Goal: Task Accomplishment & Management: Use online tool/utility

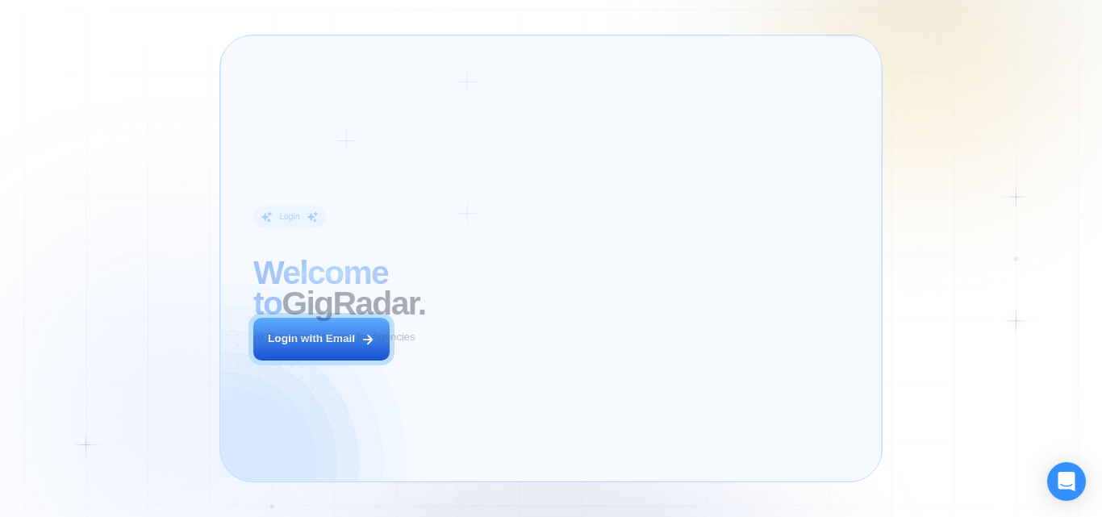
click at [349, 319] on div "Login ‍ Welcome to GigRadar. AI Business Manager for Agencies Login with Email" at bounding box center [377, 258] width 283 height 413
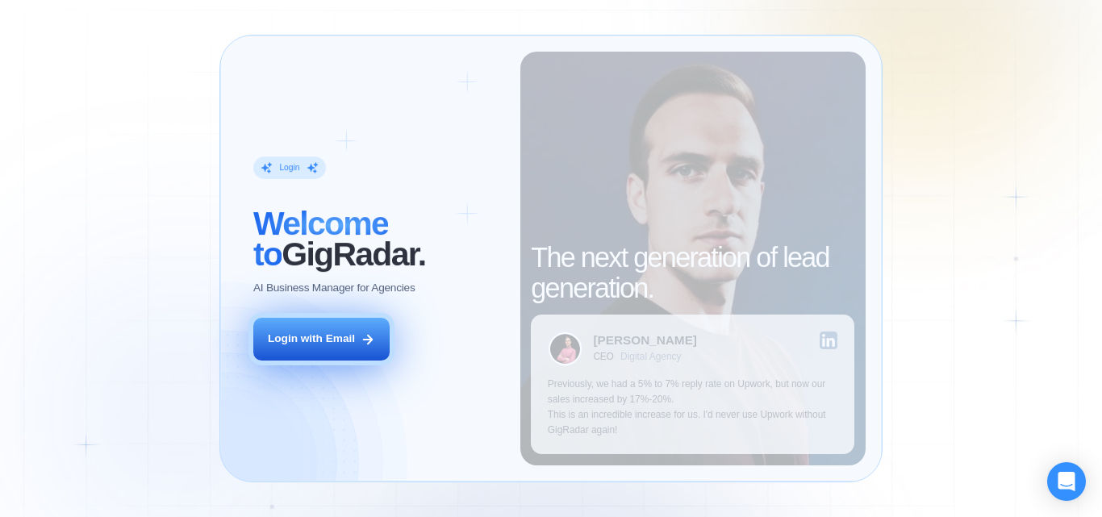
click at [345, 328] on div "Login ‍ Welcome to GigRadar. AI Business Manager for Agencies Login with Email" at bounding box center [377, 258] width 283 height 413
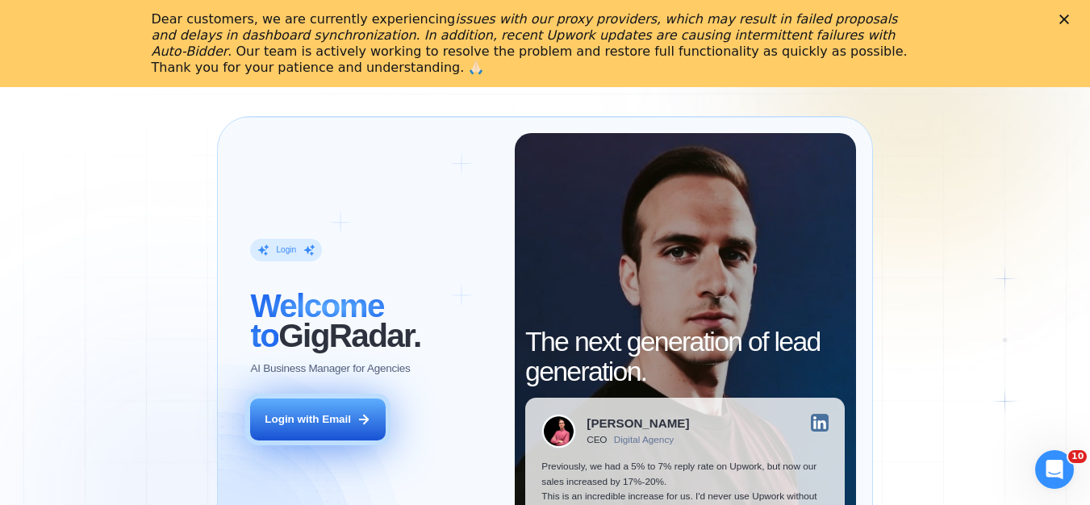
click at [336, 415] on button "Login with Email" at bounding box center [317, 420] width 135 height 42
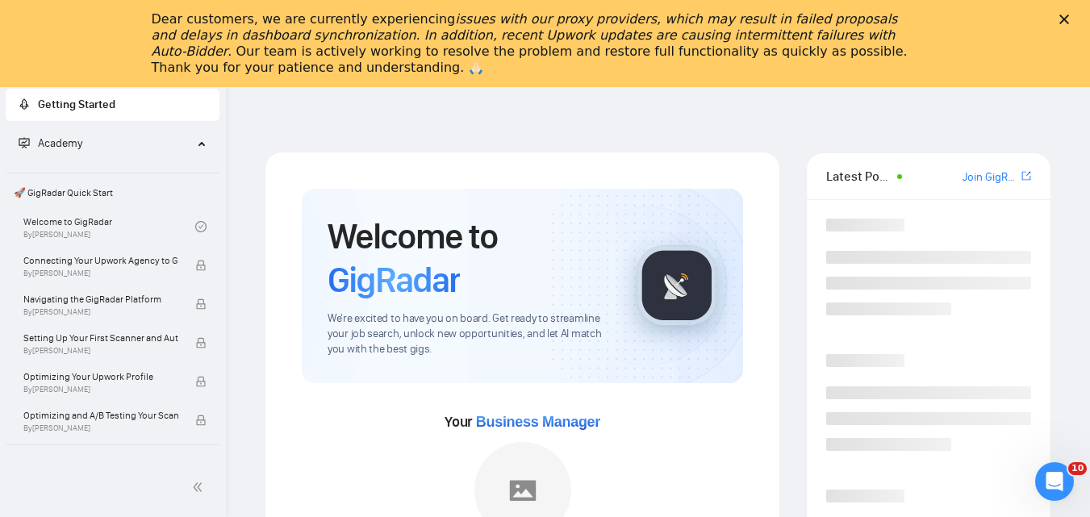
click at [1069, 22] on polygon "Close" at bounding box center [1065, 20] width 10 height 10
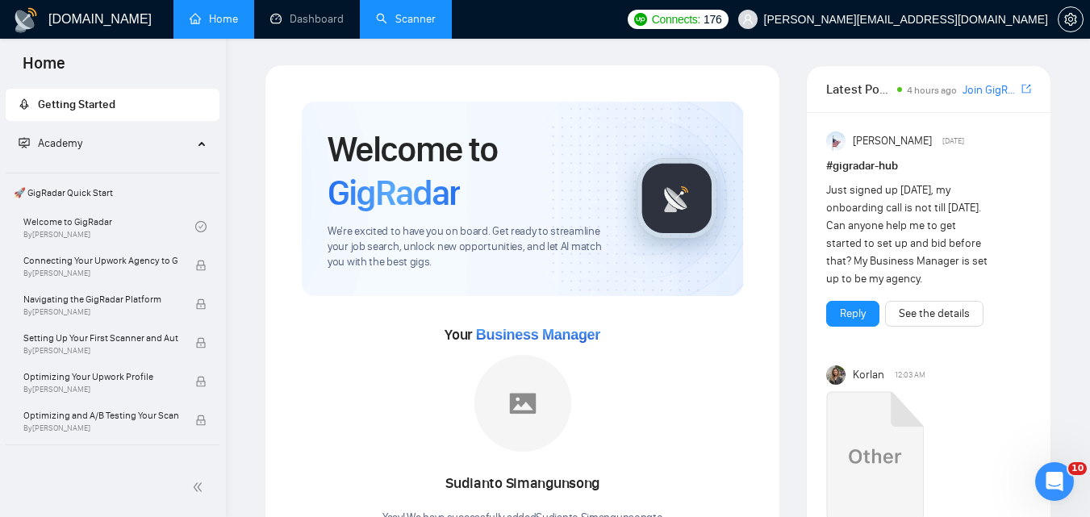
click at [389, 26] on link "Scanner" at bounding box center [406, 19] width 60 height 14
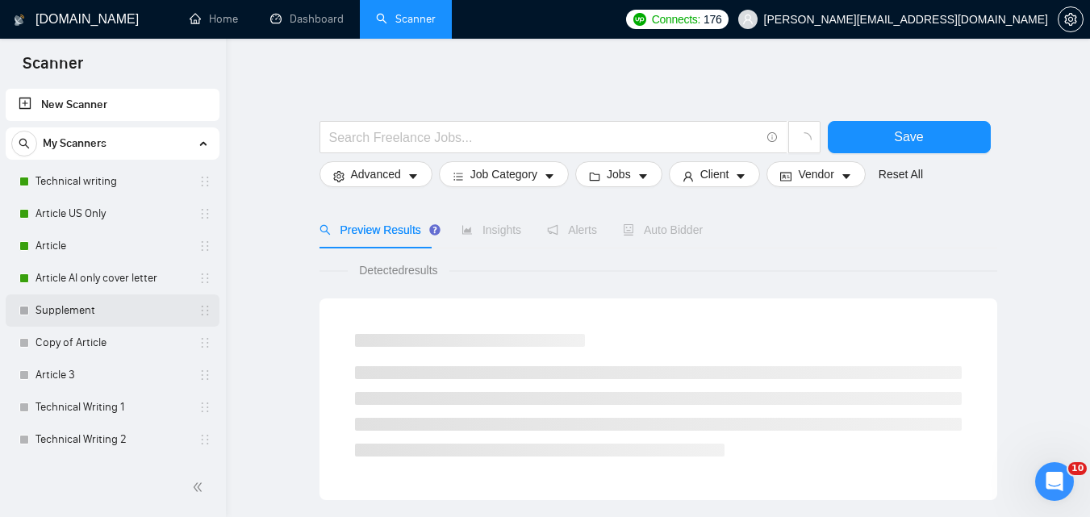
click at [107, 313] on link "Supplement" at bounding box center [112, 311] width 153 height 32
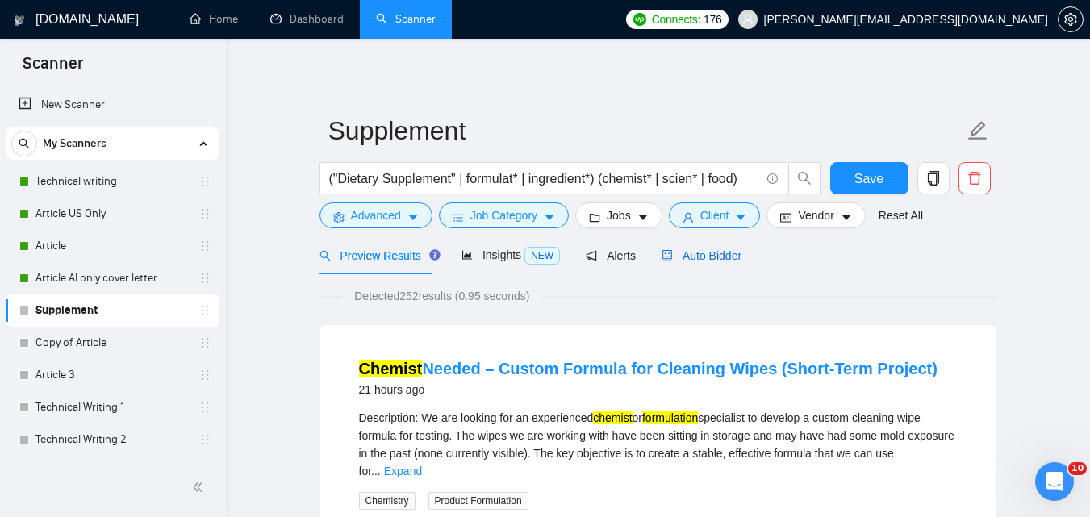
click at [705, 251] on span "Auto Bidder" at bounding box center [702, 255] width 80 height 13
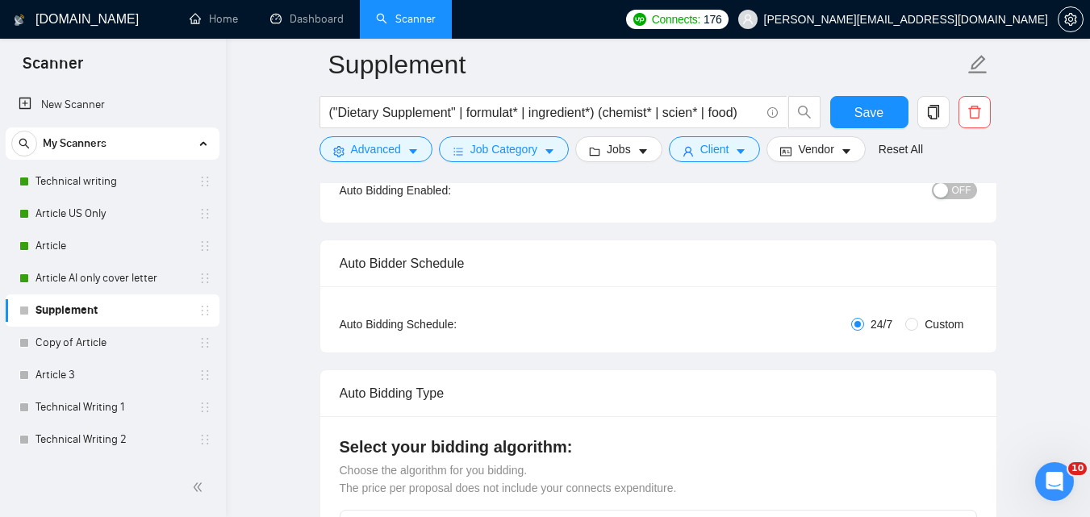
scroll to position [178, 0]
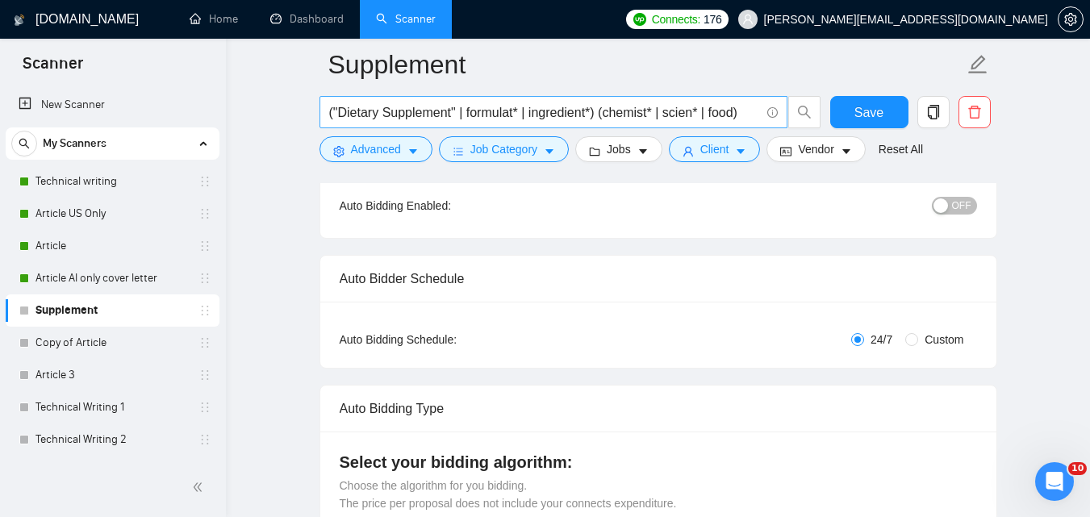
click at [527, 113] on input "("Dietary Supplement" | formulat* | ingredient*) (chemist* | scien* | food)" at bounding box center [544, 112] width 431 height 20
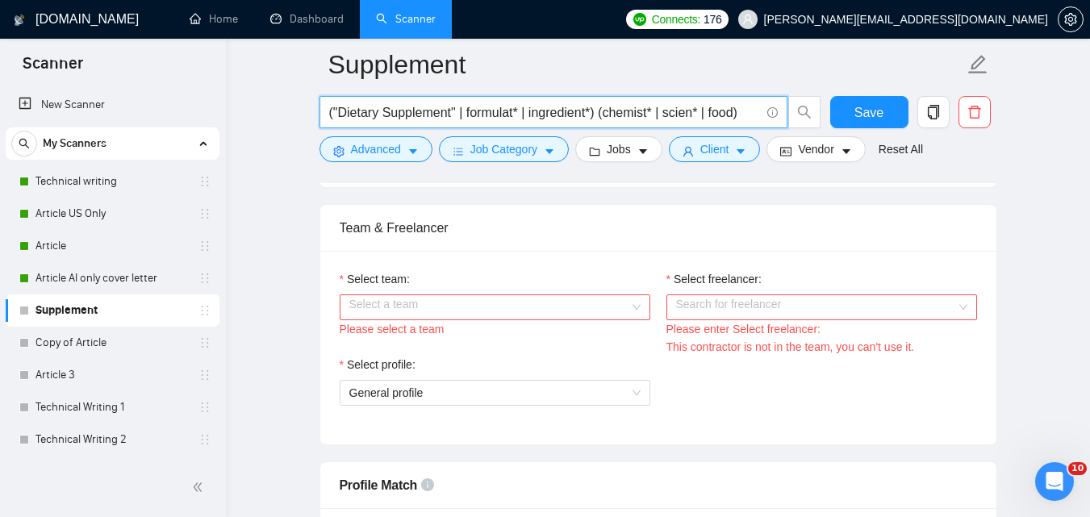
scroll to position [833, 0]
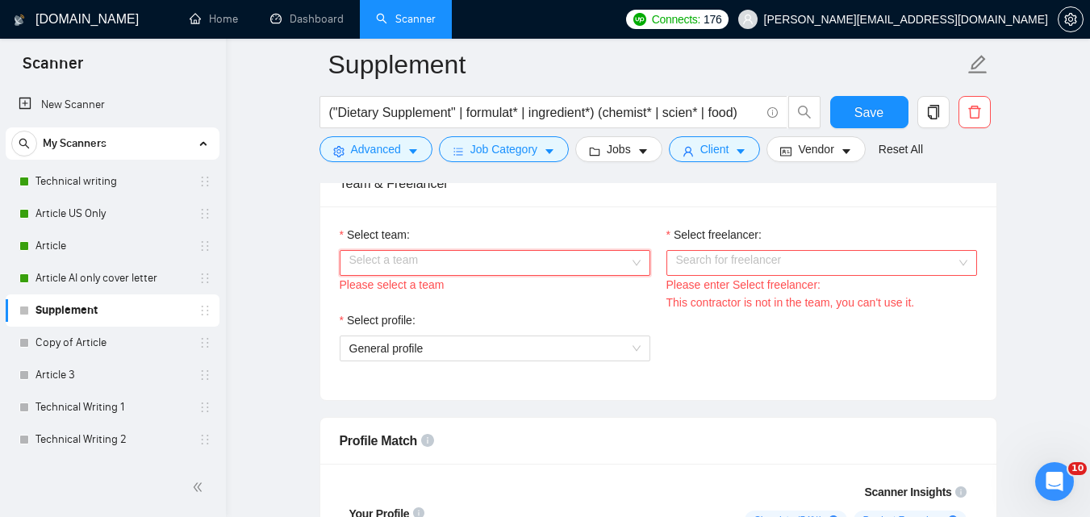
click at [527, 270] on input "Select team:" at bounding box center [489, 263] width 280 height 24
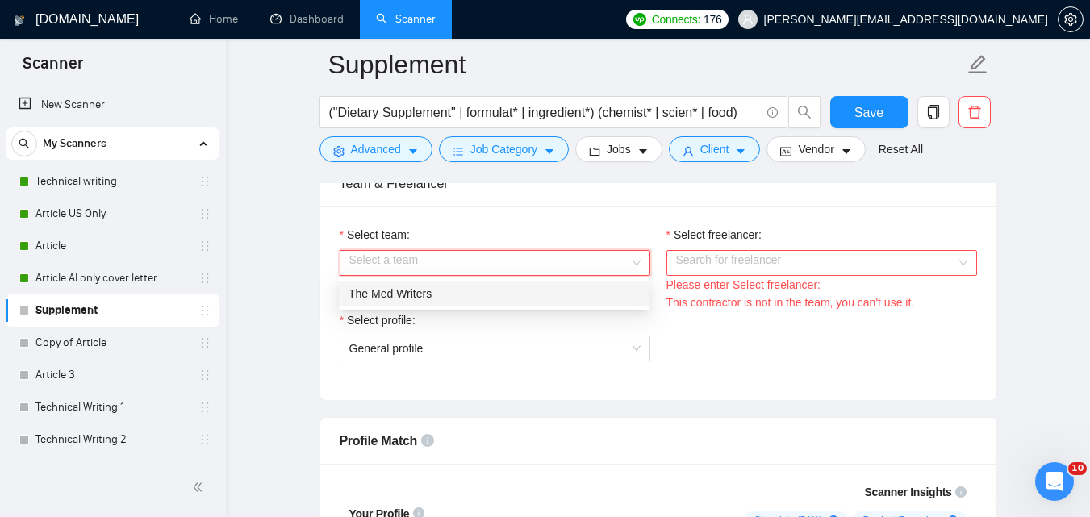
click at [518, 291] on div "The Med Writers" at bounding box center [494, 294] width 291 height 18
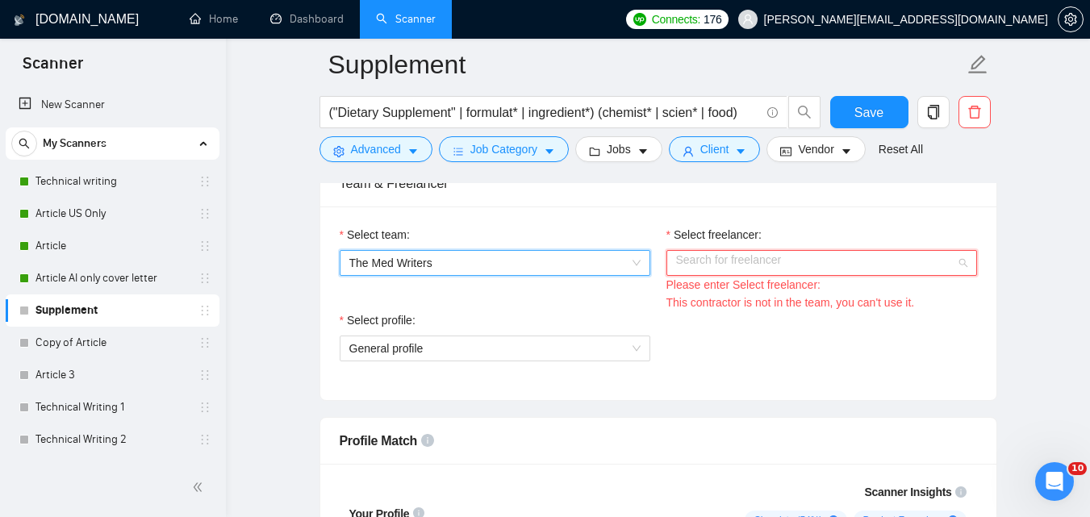
click at [748, 261] on input "Select freelancer:" at bounding box center [816, 263] width 280 height 24
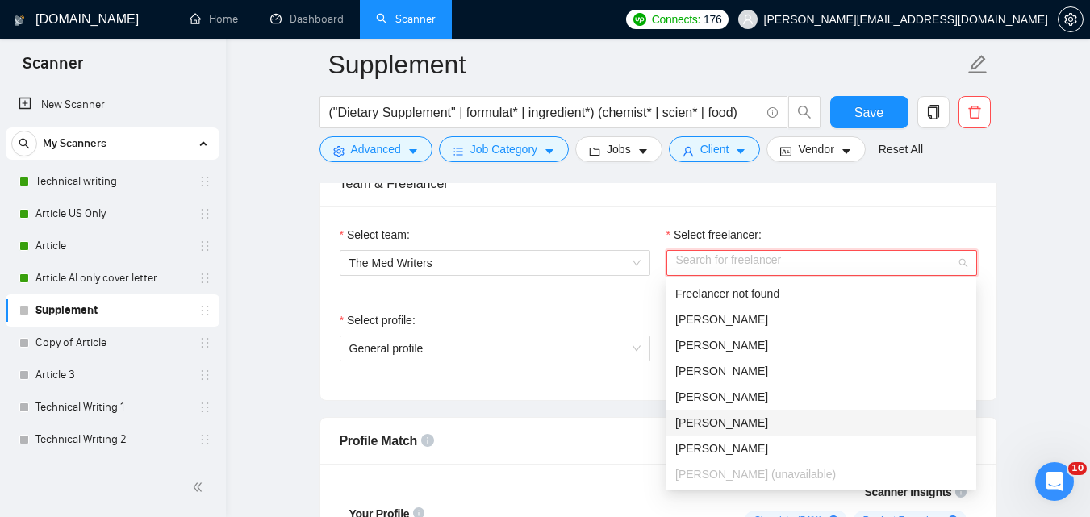
click at [754, 420] on div "[PERSON_NAME]" at bounding box center [820, 423] width 291 height 18
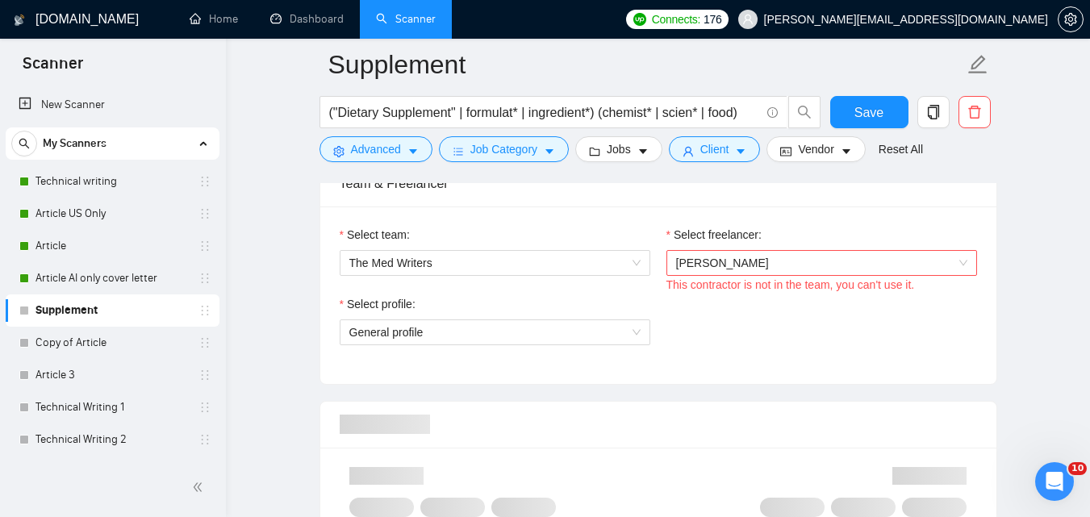
click at [617, 369] on div "Select team: The Med Writers Select freelancer: Karen Vieira This contractor is…" at bounding box center [658, 296] width 676 height 178
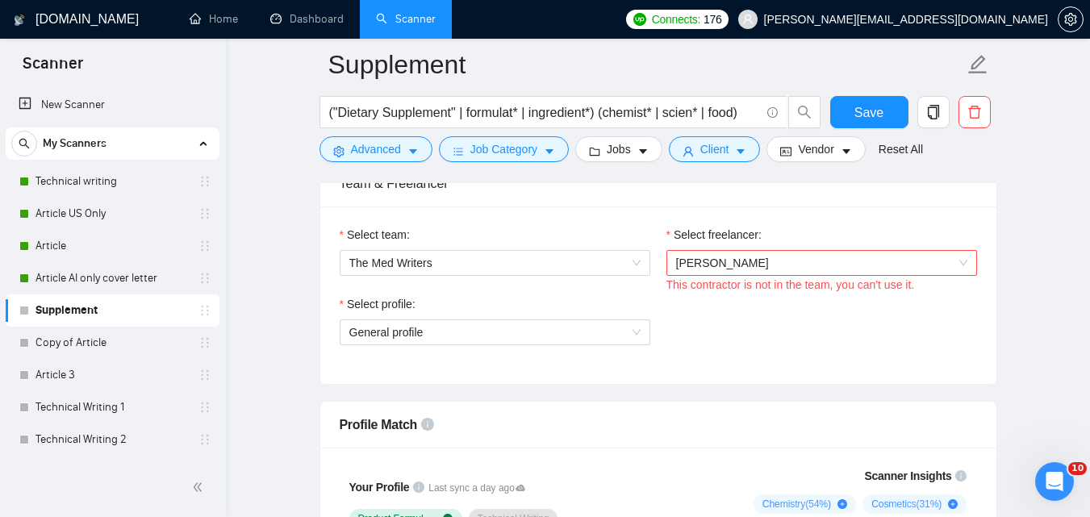
click at [876, 269] on span "[PERSON_NAME]" at bounding box center [821, 263] width 291 height 24
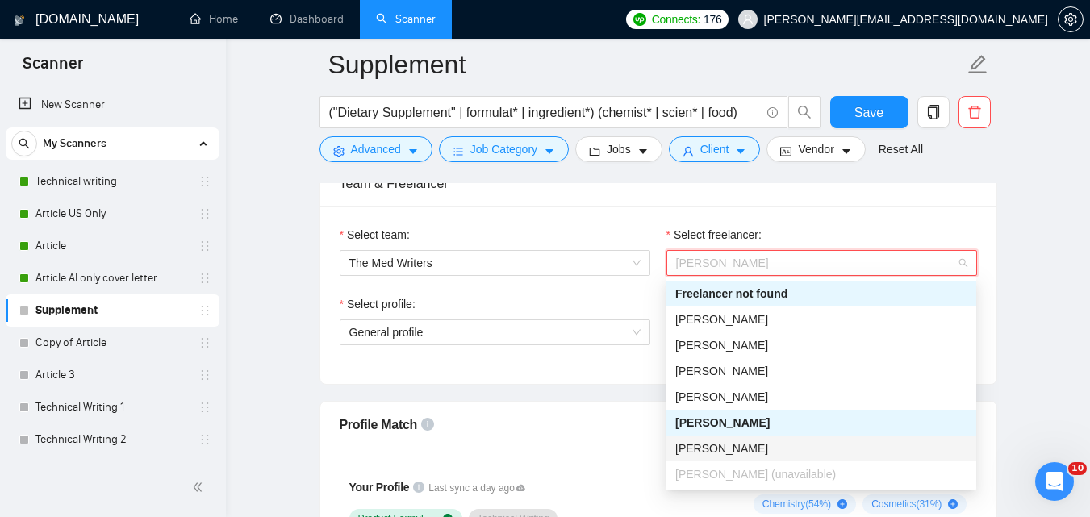
click at [787, 442] on div "Andrea Caravan" at bounding box center [820, 449] width 291 height 18
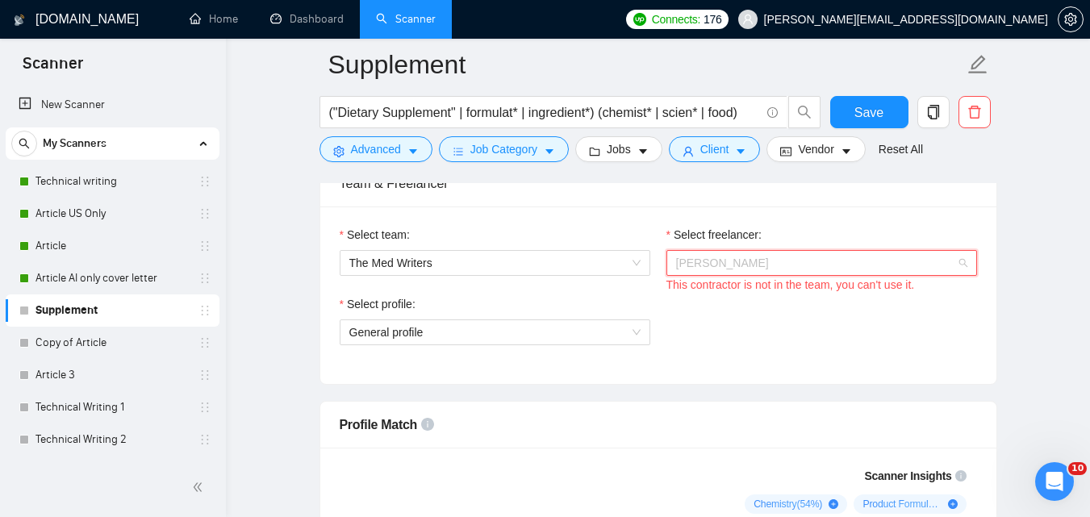
click at [917, 255] on span "Andrea Caravan" at bounding box center [821, 263] width 291 height 24
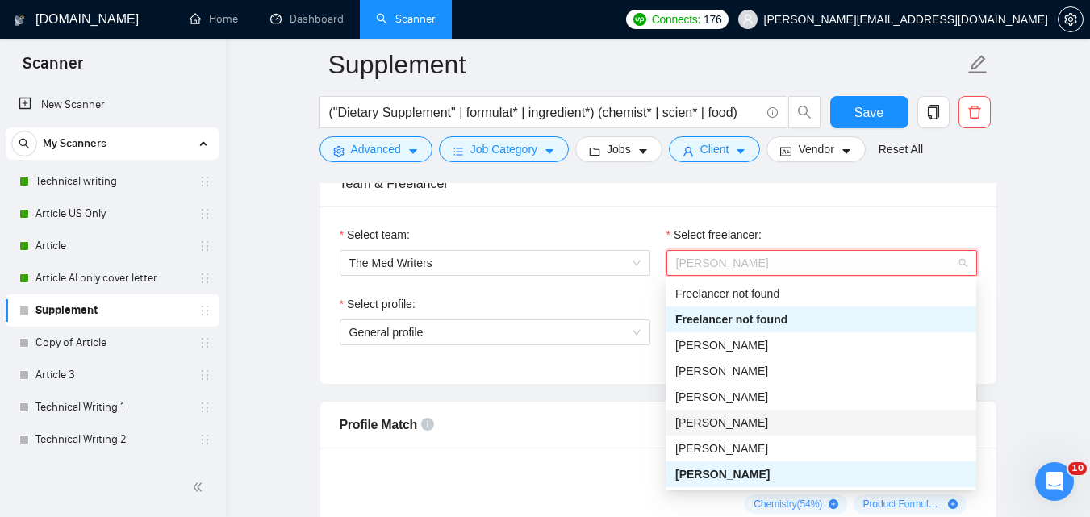
click at [828, 424] on div "Mellissa Gibson" at bounding box center [820, 423] width 291 height 18
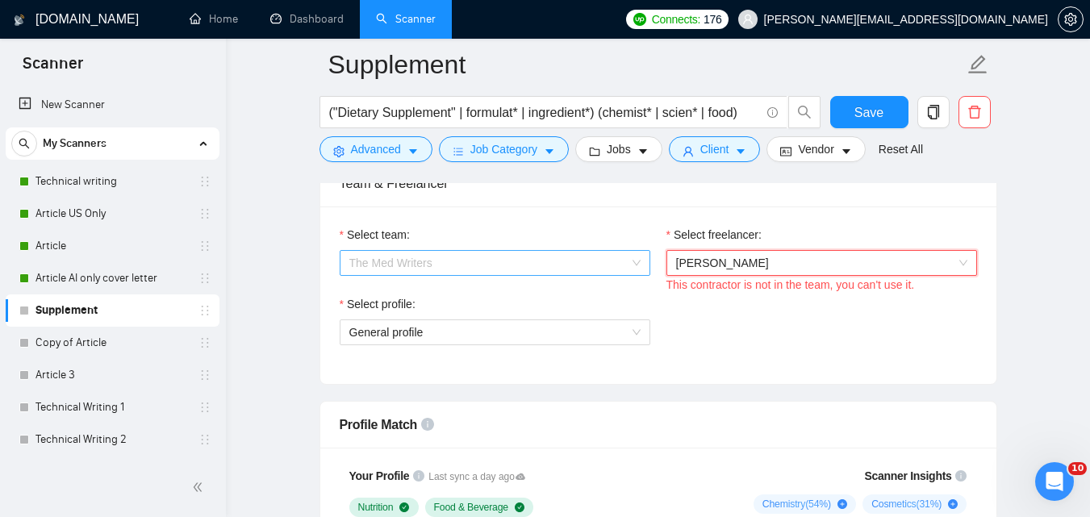
click at [600, 262] on span "The Med Writers" at bounding box center [494, 263] width 291 height 24
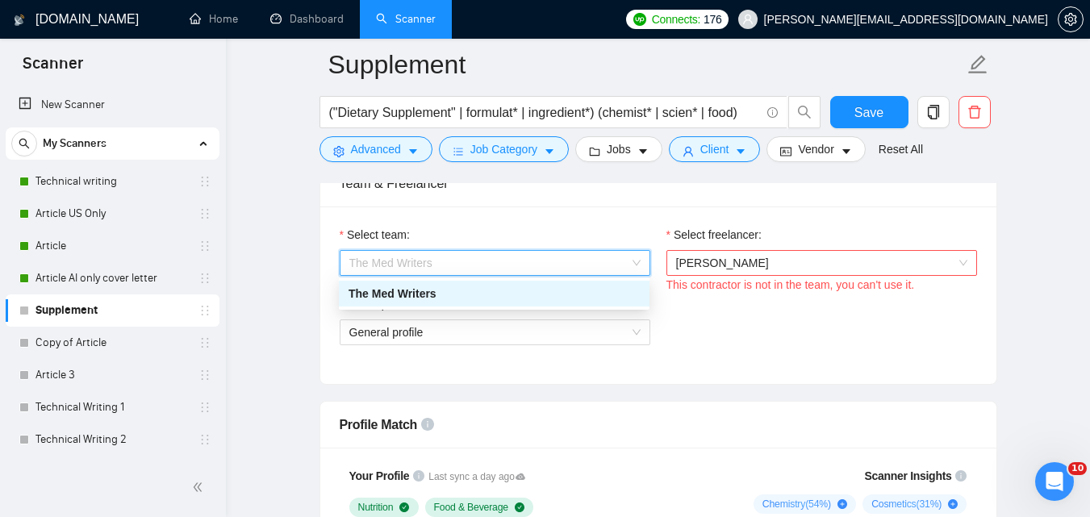
click at [600, 262] on span "The Med Writers" at bounding box center [494, 263] width 291 height 24
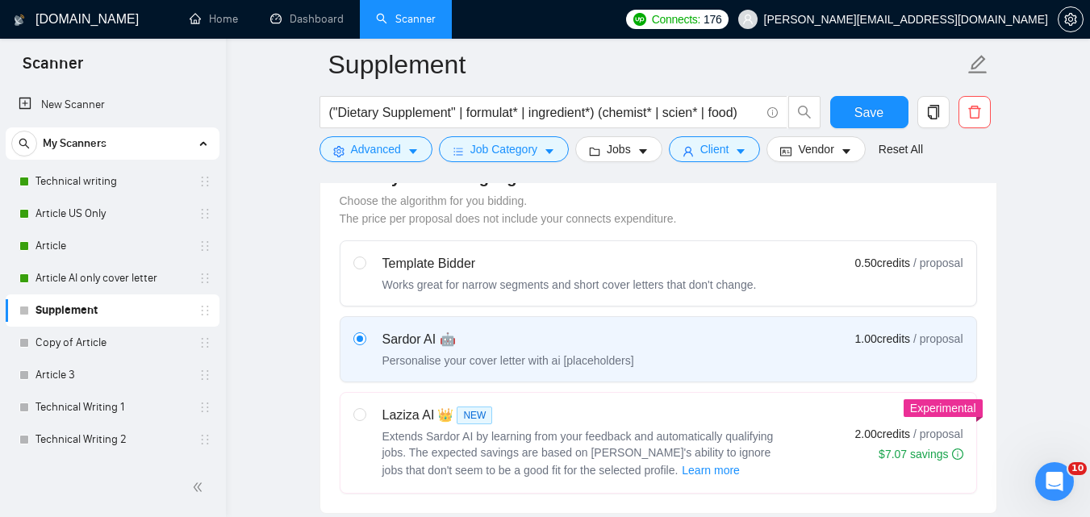
scroll to position [507, 0]
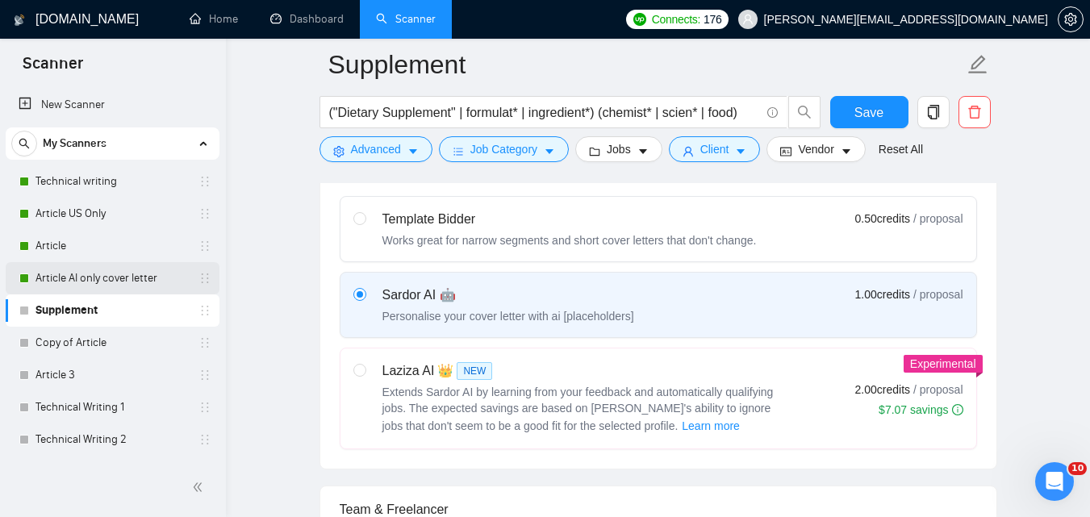
click at [83, 274] on link "Article AI only cover letter" at bounding box center [112, 278] width 153 height 32
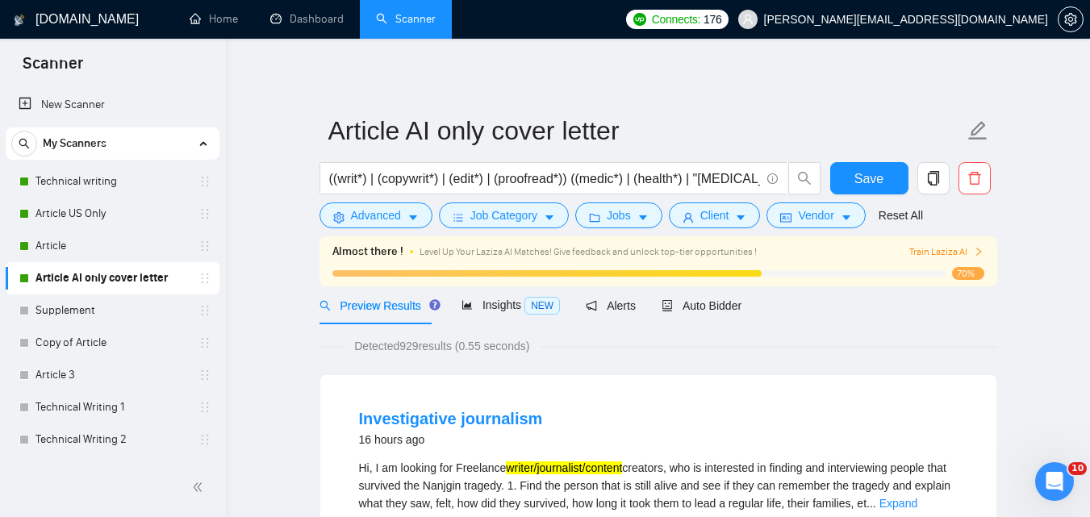
scroll to position [34, 0]
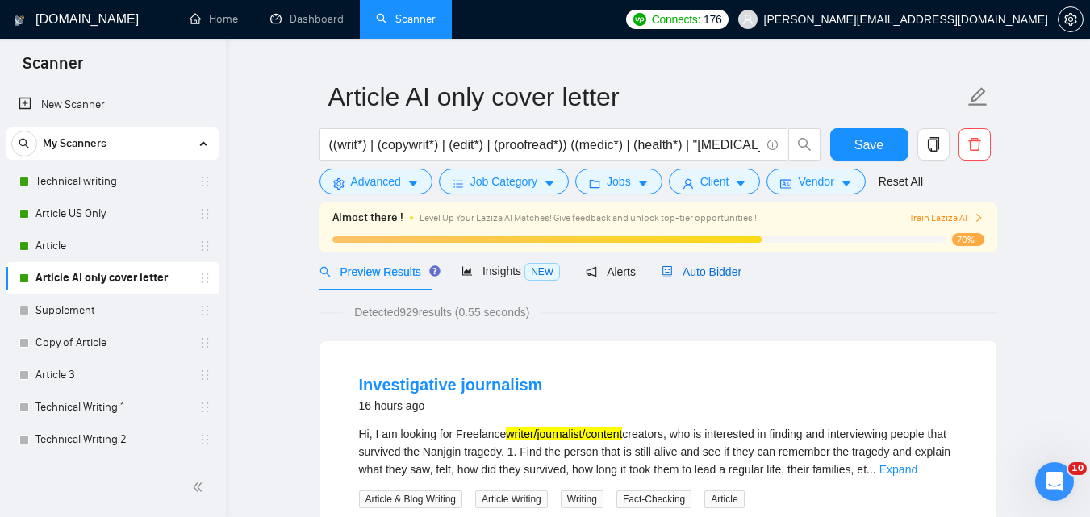
click at [685, 274] on span "Auto Bidder" at bounding box center [702, 271] width 80 height 13
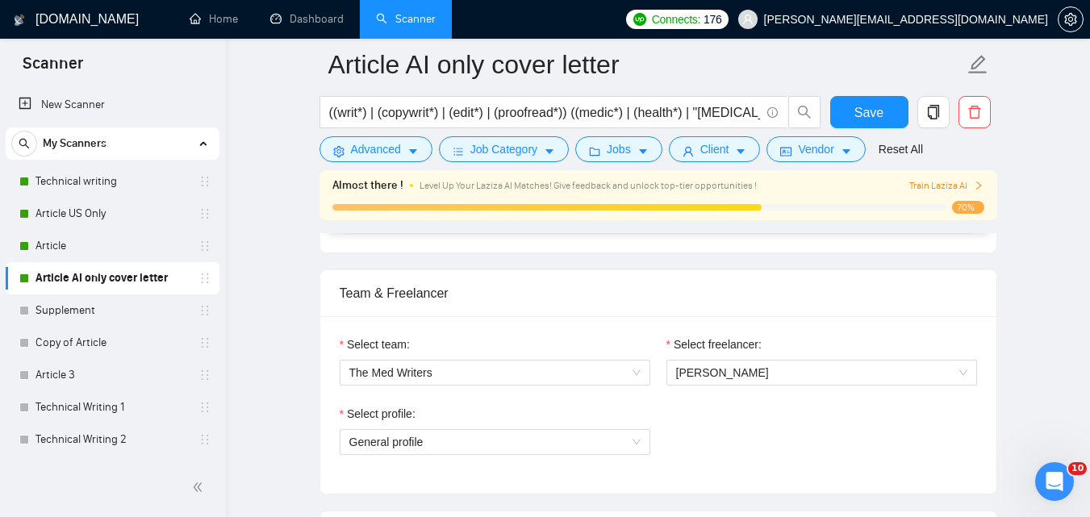
scroll to position [863, 0]
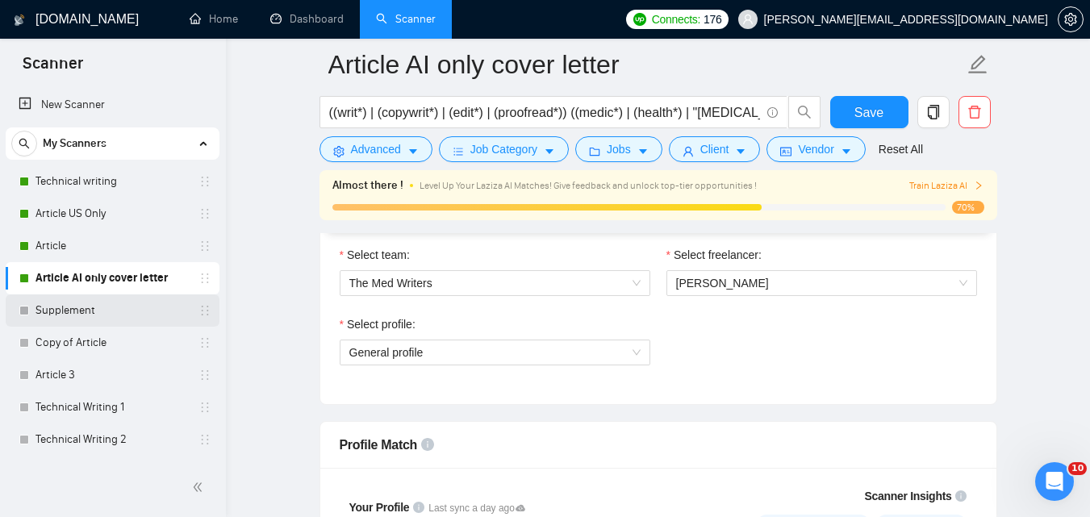
click at [136, 316] on link "Supplement" at bounding box center [112, 311] width 153 height 32
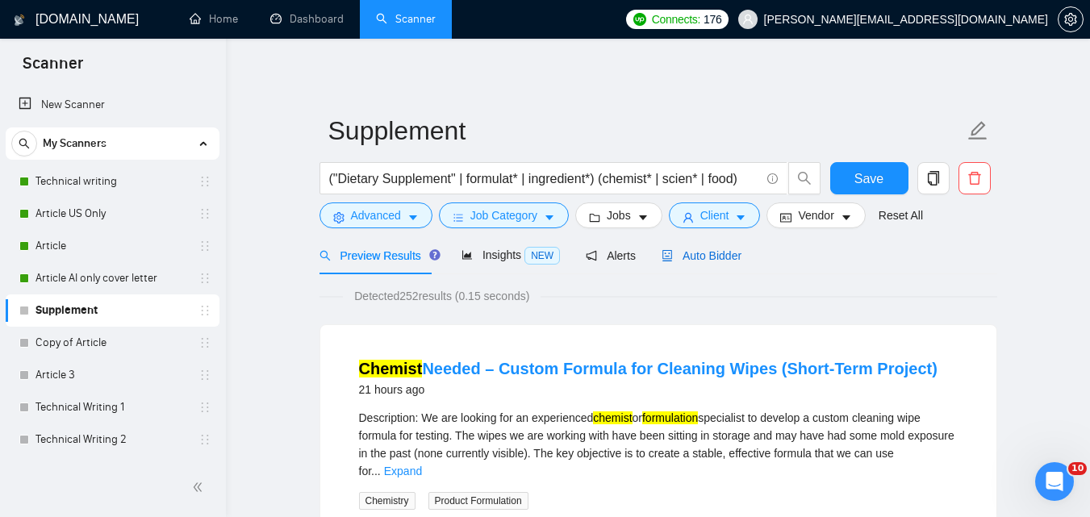
click at [696, 250] on span "Auto Bidder" at bounding box center [702, 255] width 80 height 13
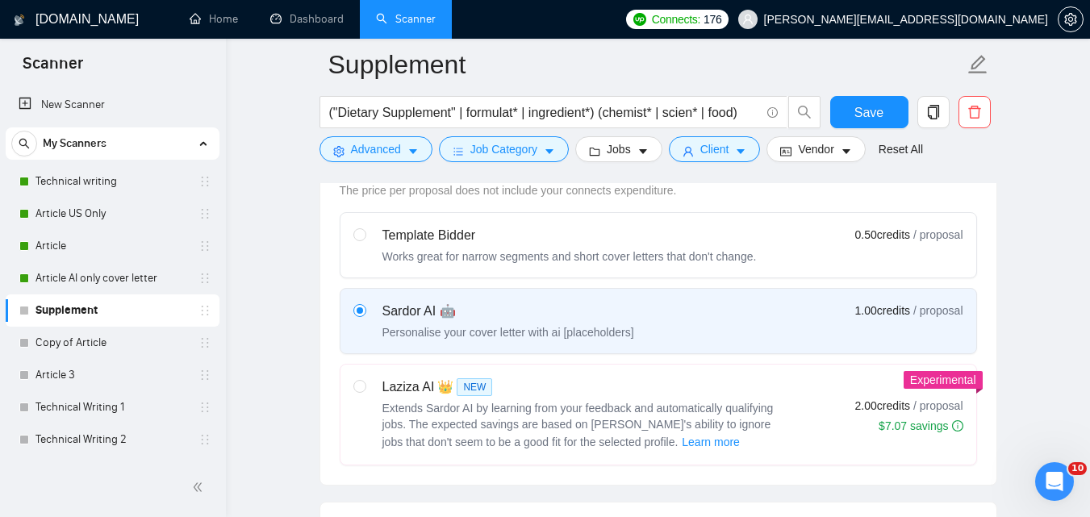
scroll to position [558, 0]
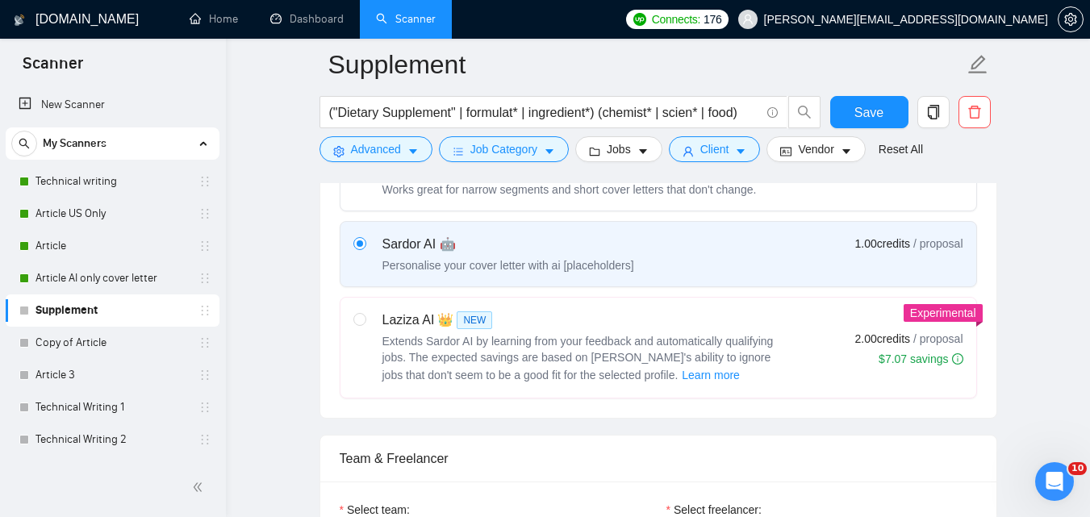
click at [370, 316] on div "Laziza AI 👑 NEW Extends Sardor AI by learning from your feedback and automatica…" at bounding box center [569, 348] width 433 height 74
click at [365, 316] on input "radio" at bounding box center [358, 318] width 11 height 11
radio input "true"
radio input "false"
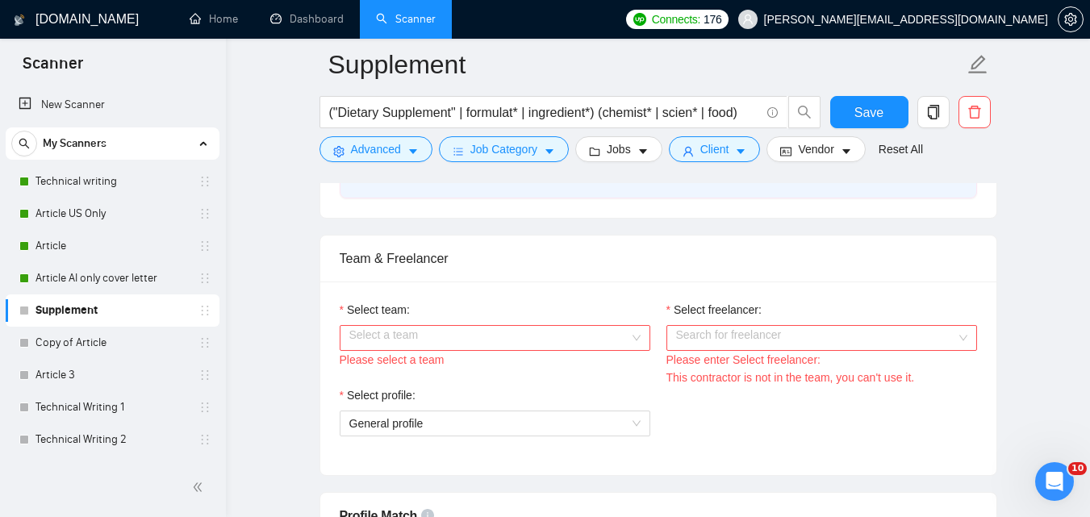
scroll to position [795, 0]
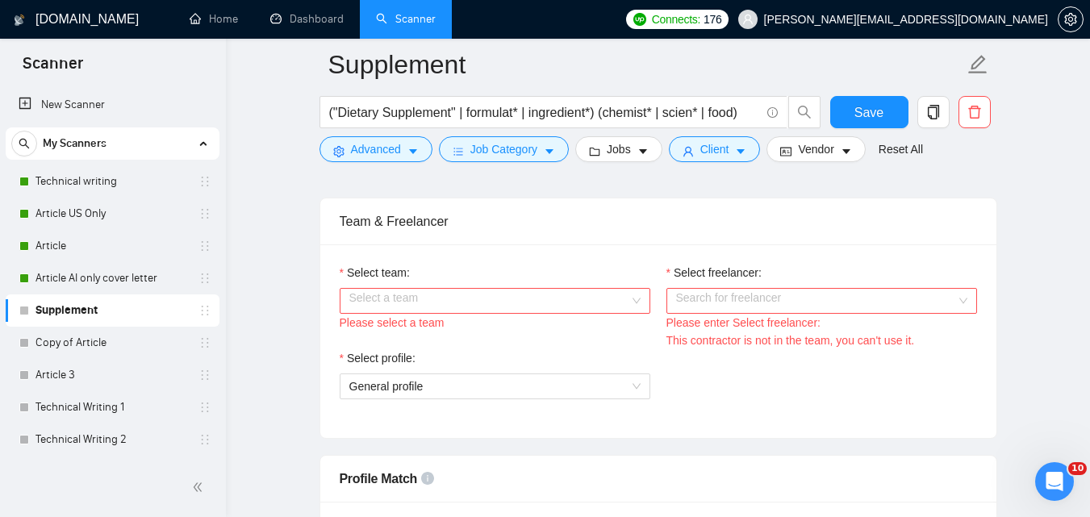
click at [520, 296] on input "Select team:" at bounding box center [489, 301] width 280 height 24
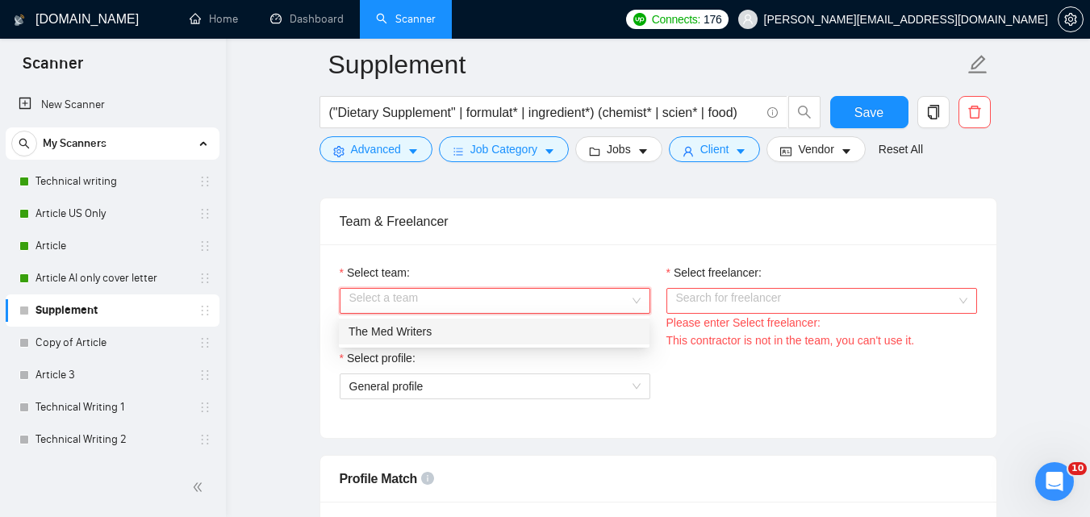
click at [424, 336] on div "The Med Writers" at bounding box center [494, 332] width 291 height 18
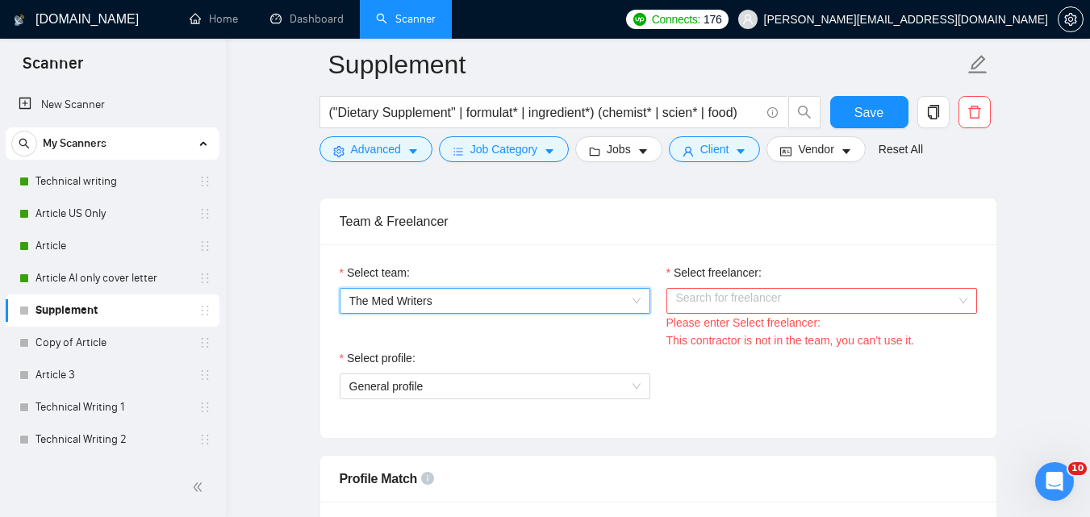
click at [782, 301] on input "Select freelancer:" at bounding box center [816, 301] width 280 height 24
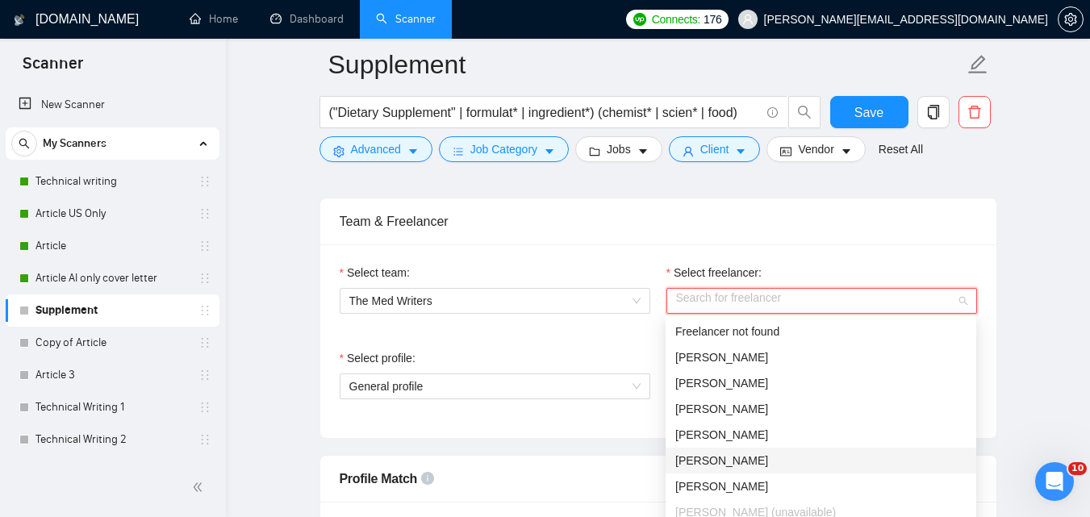
click at [750, 457] on div "[PERSON_NAME]" at bounding box center [820, 461] width 291 height 18
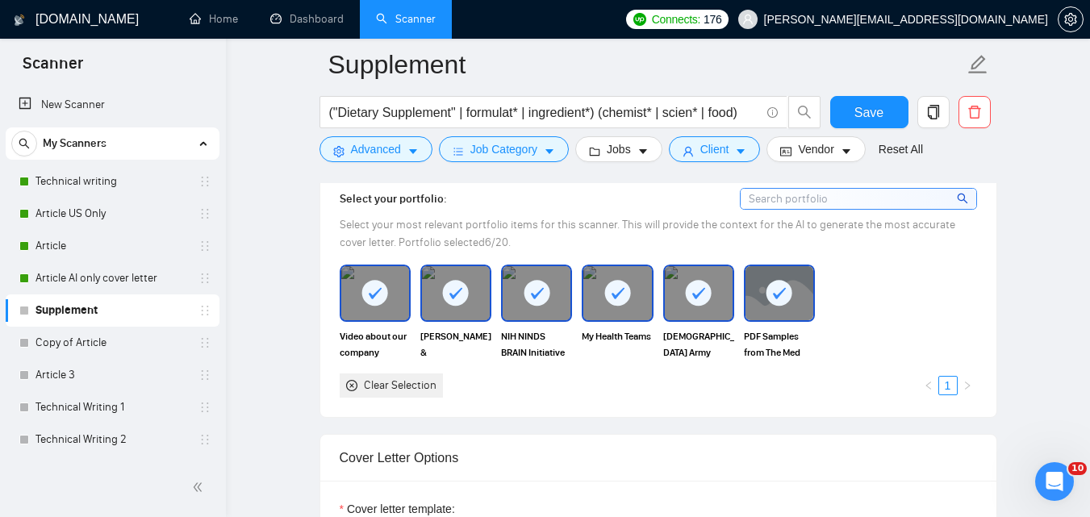
scroll to position [1489, 0]
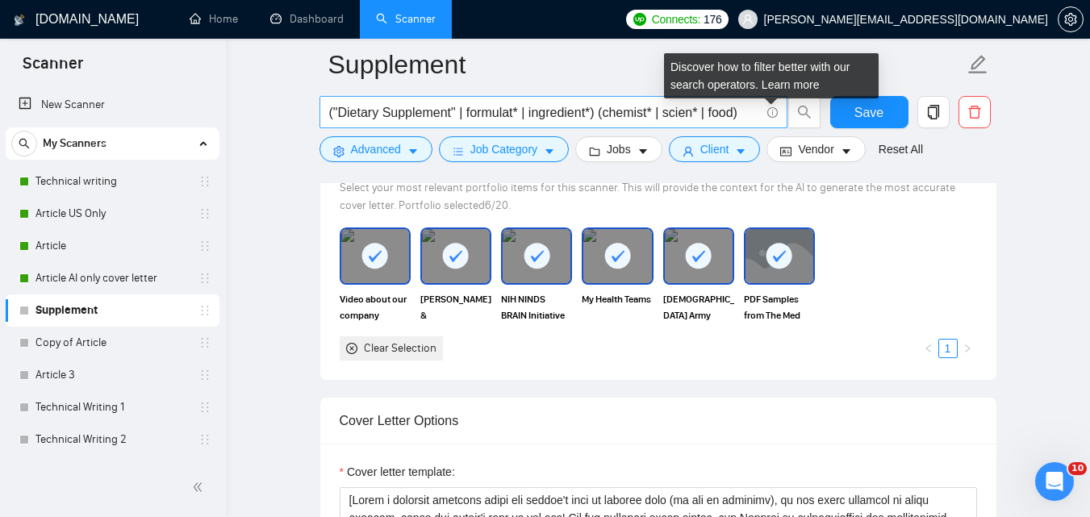
click at [772, 113] on icon "info-circle" at bounding box center [771, 112] width 1 height 5
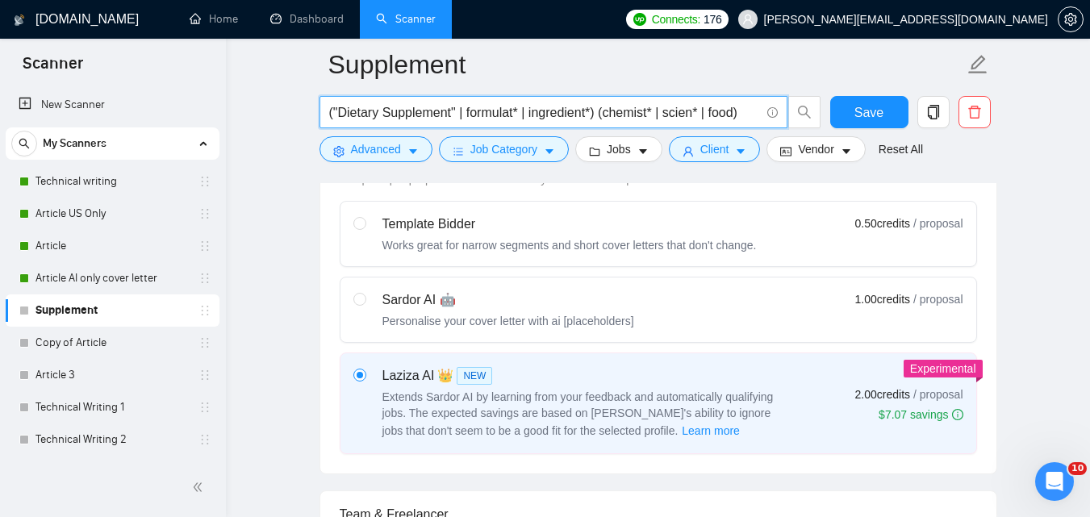
scroll to position [487, 0]
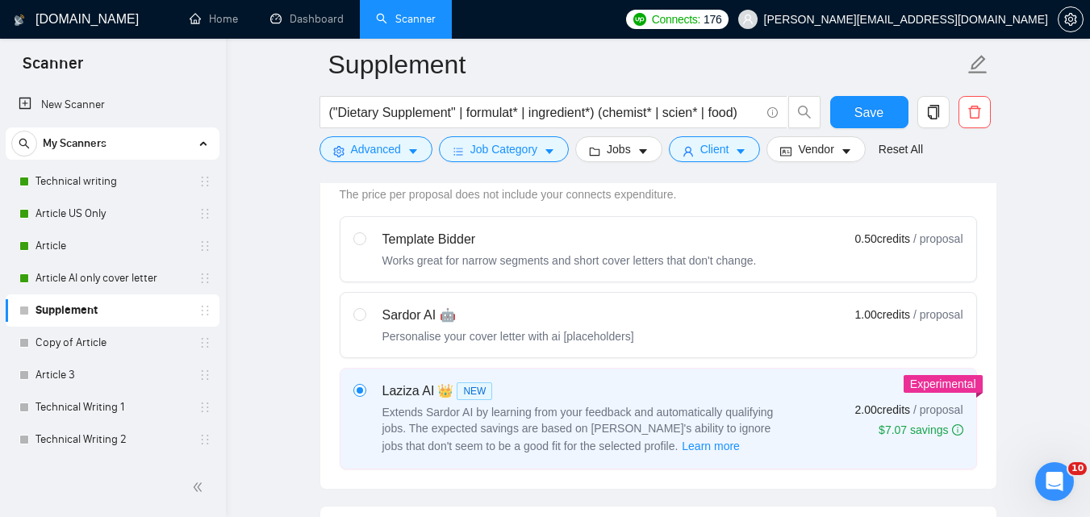
click at [402, 236] on div "Template Bidder" at bounding box center [569, 239] width 374 height 19
click at [365, 236] on input "radio" at bounding box center [358, 237] width 11 height 11
radio input "true"
radio input "false"
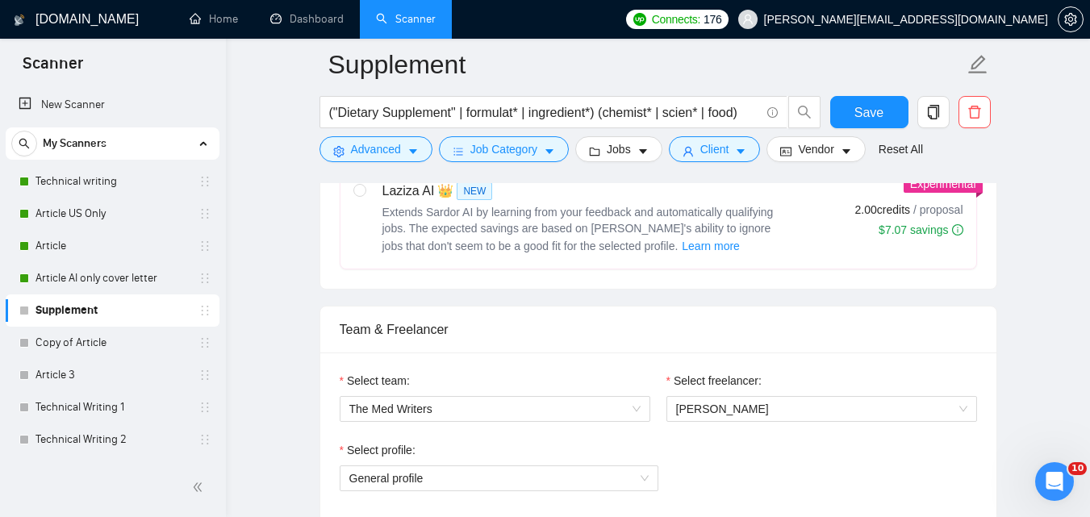
scroll to position [680, 0]
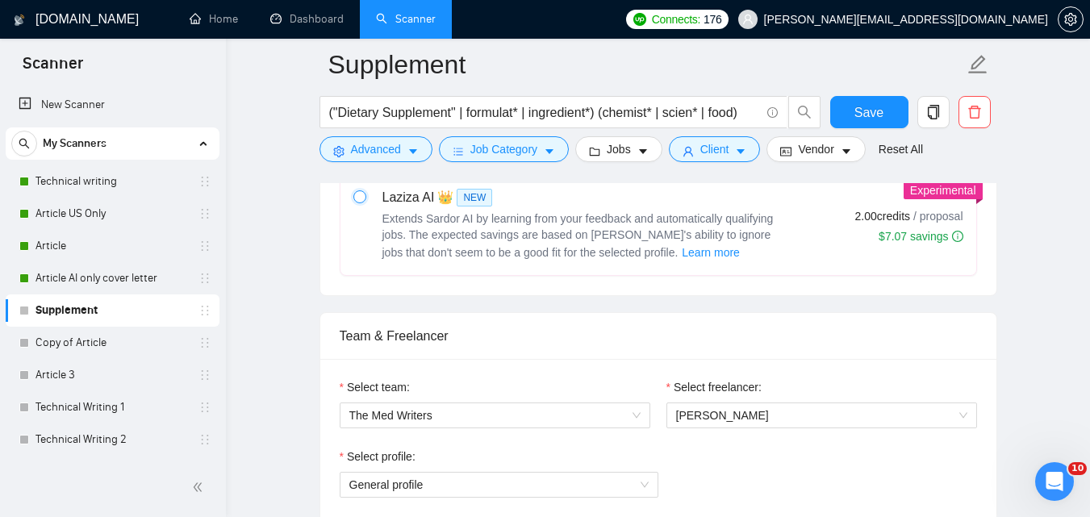
click at [358, 195] on input "radio" at bounding box center [358, 195] width 11 height 11
radio input "true"
radio input "false"
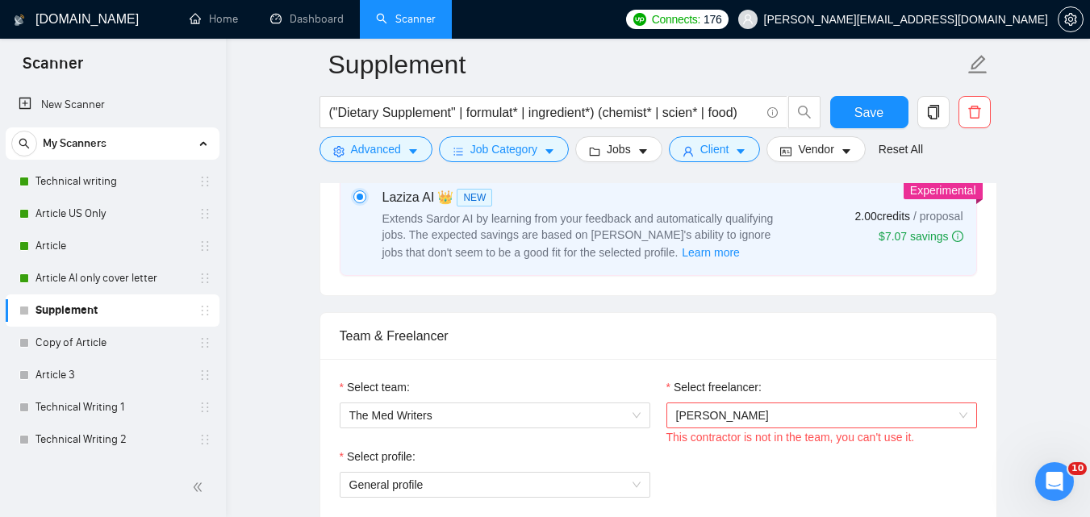
scroll to position [629, 0]
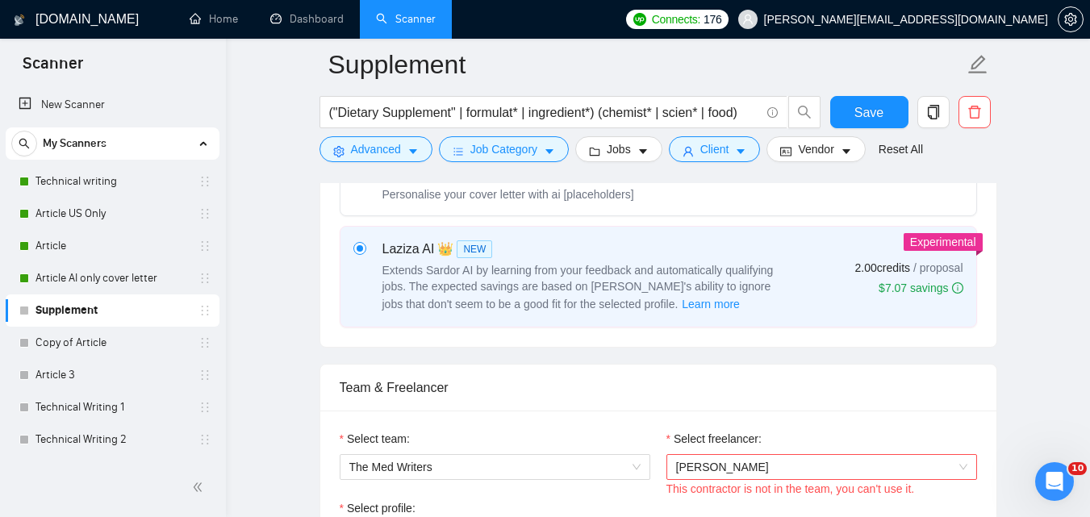
click at [663, 194] on div "Sardor AI 🤖 Personalise your cover letter with ai [placeholders] 1.00 credits /…" at bounding box center [658, 183] width 610 height 39
click at [365, 178] on input "radio" at bounding box center [358, 171] width 11 height 11
radio input "true"
radio input "false"
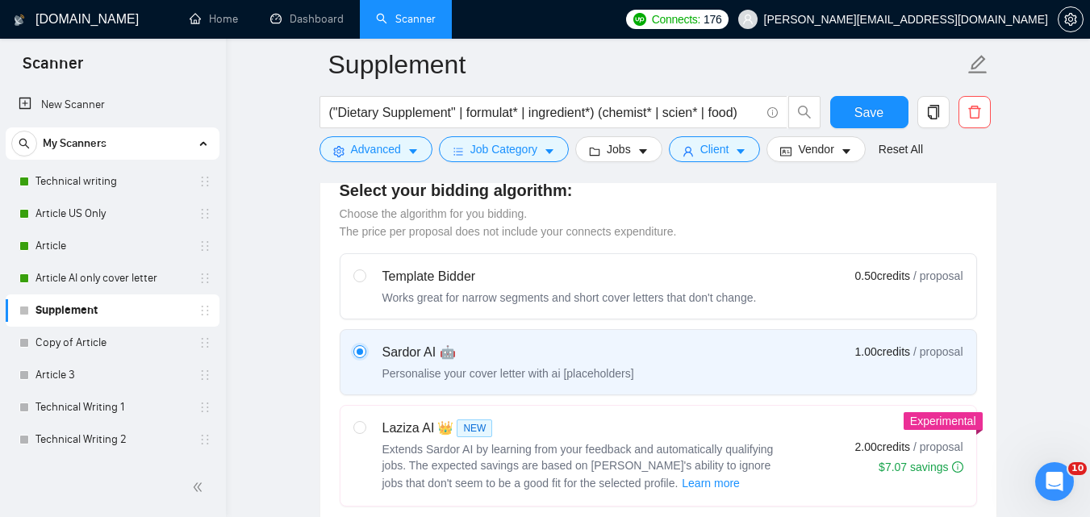
scroll to position [457, 0]
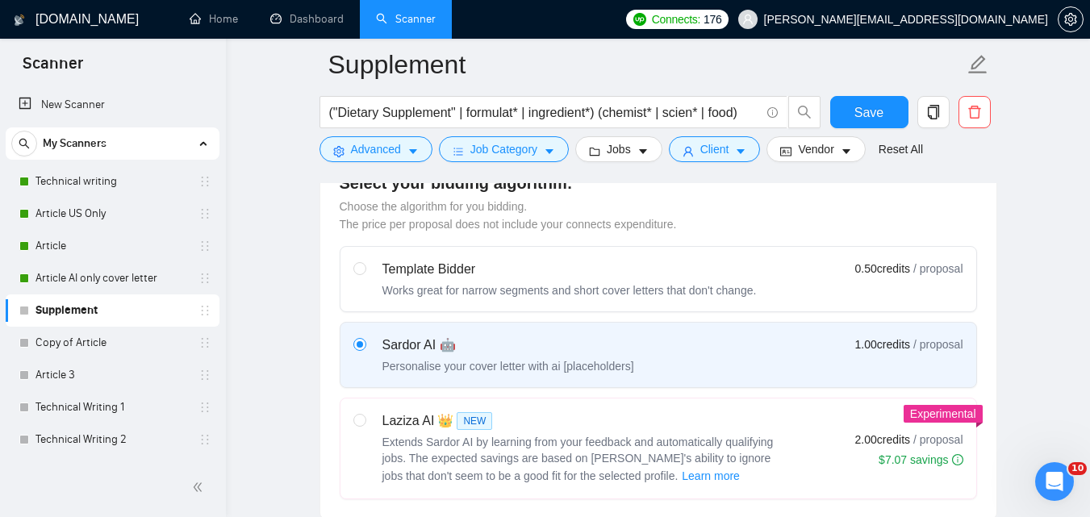
click at [417, 266] on div "Template Bidder" at bounding box center [569, 269] width 374 height 19
click at [365, 266] on input "radio" at bounding box center [358, 267] width 11 height 11
radio input "true"
radio input "false"
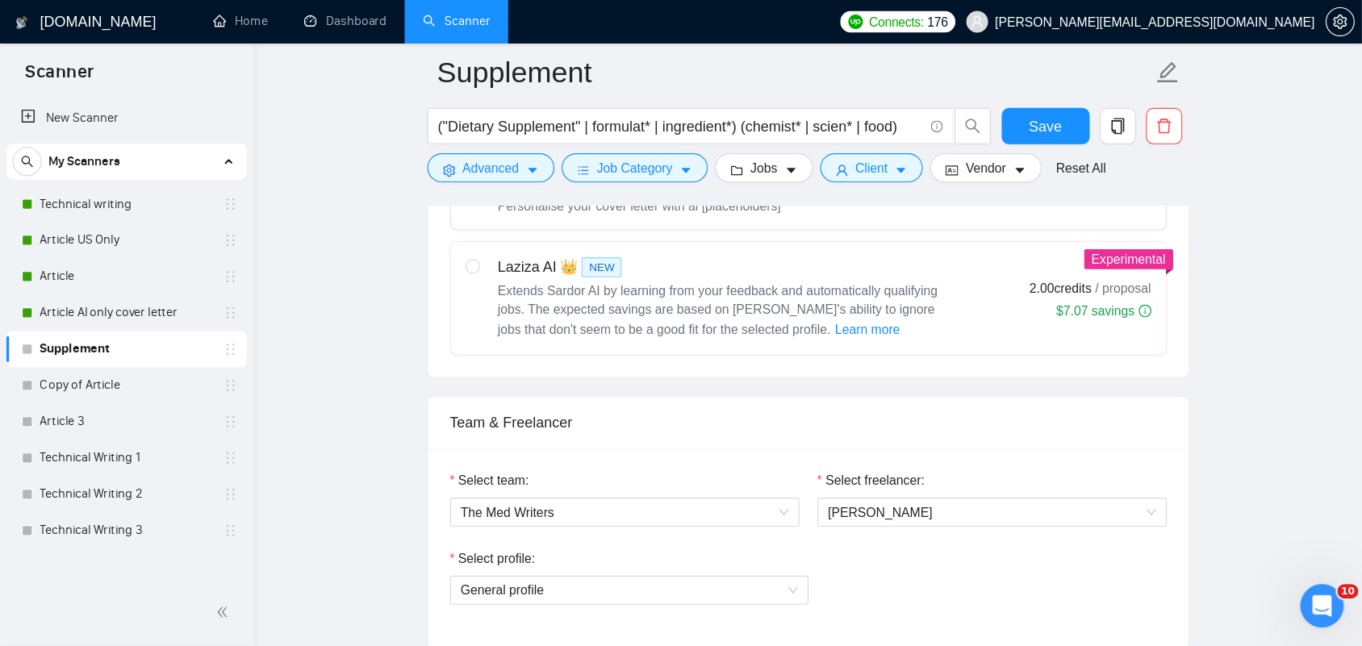
scroll to position [640, 0]
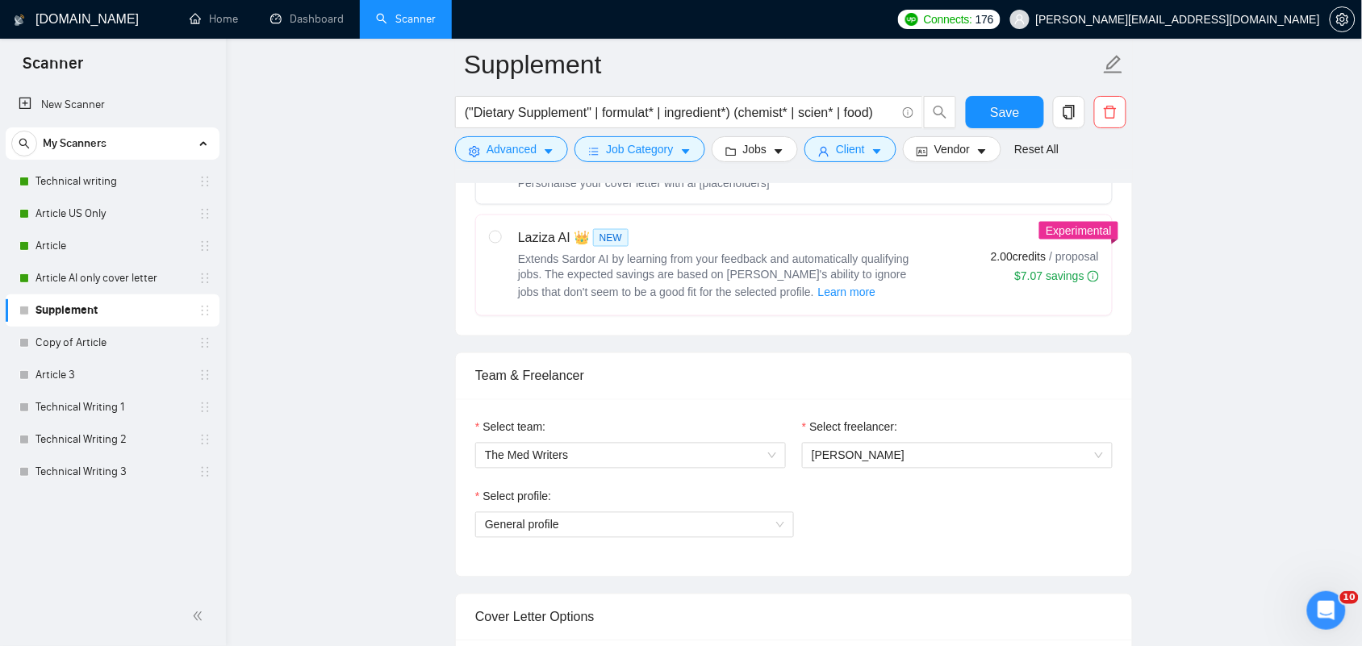
drag, startPoint x: 1089, startPoint y: 1, endPoint x: 906, endPoint y: 349, distance: 392.7
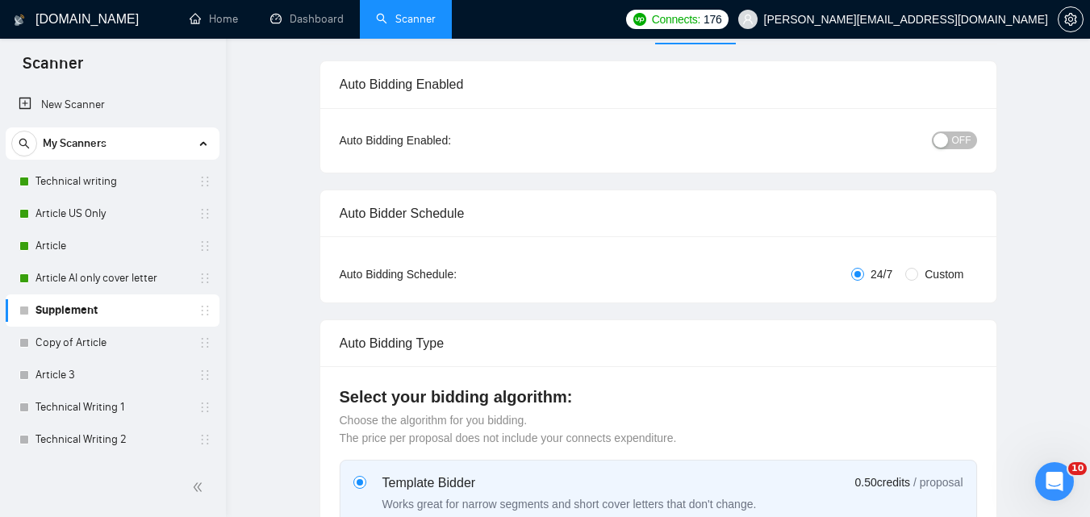
scroll to position [0, 0]
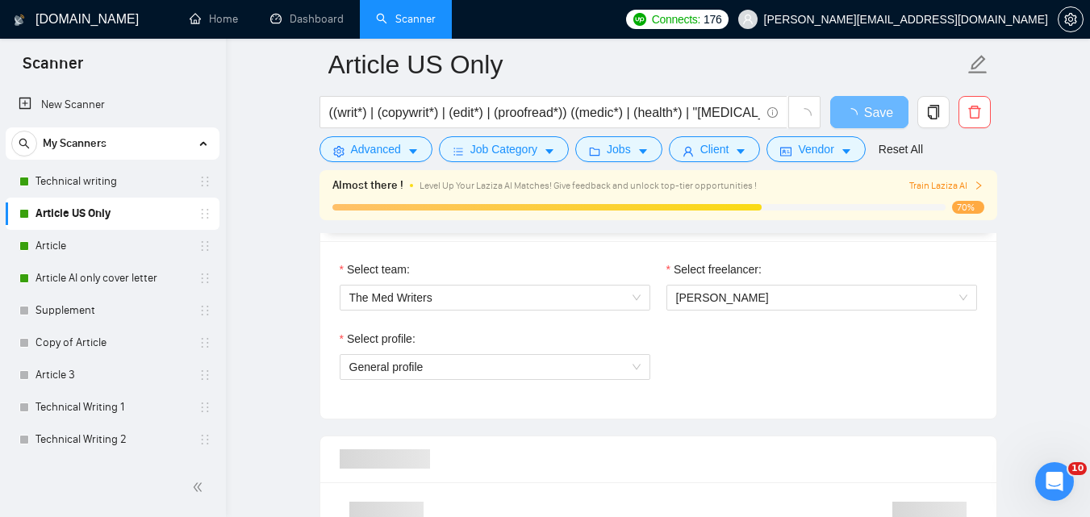
scroll to position [856, 0]
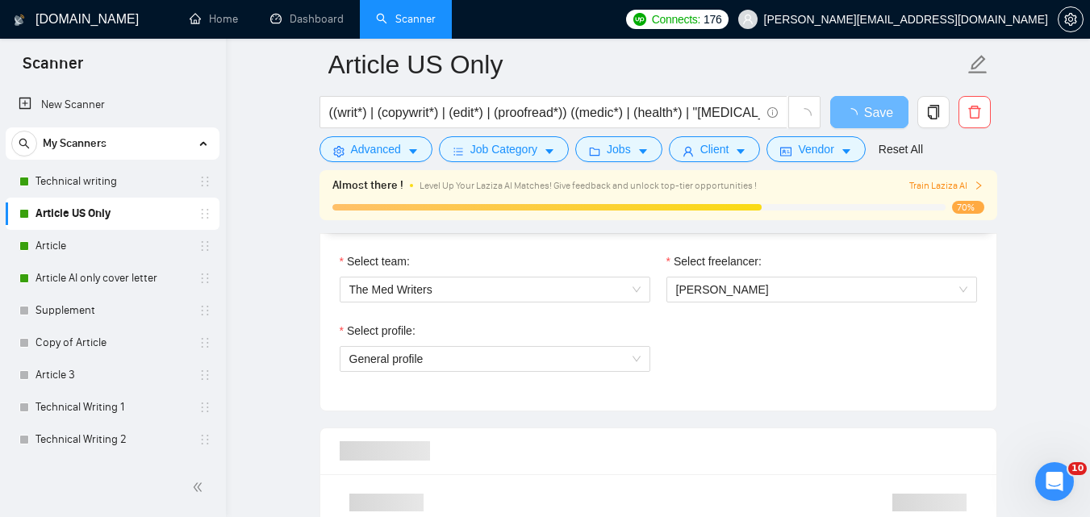
drag, startPoint x: 0, startPoint y: 0, endPoint x: 1101, endPoint y: 127, distance: 1107.9
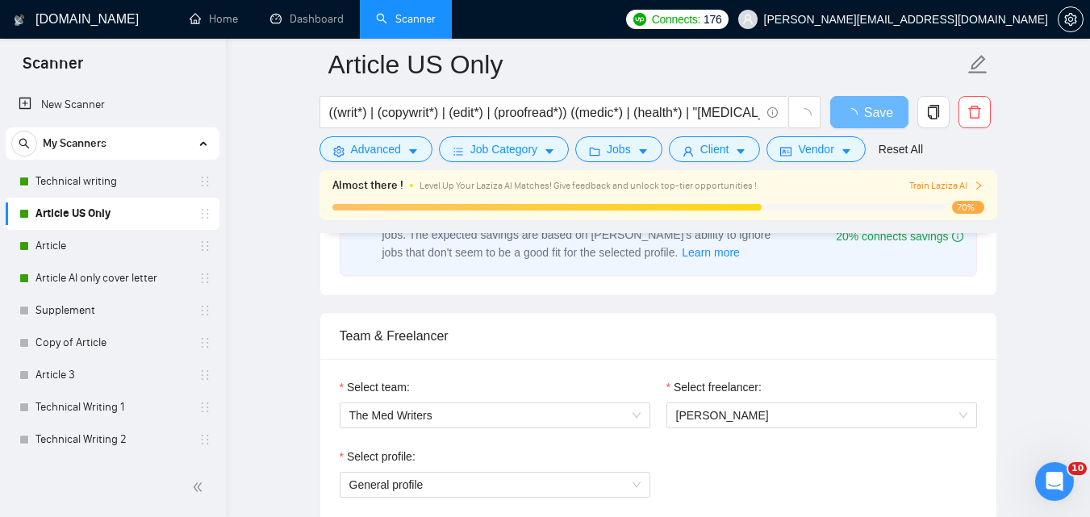
scroll to position [785, 0]
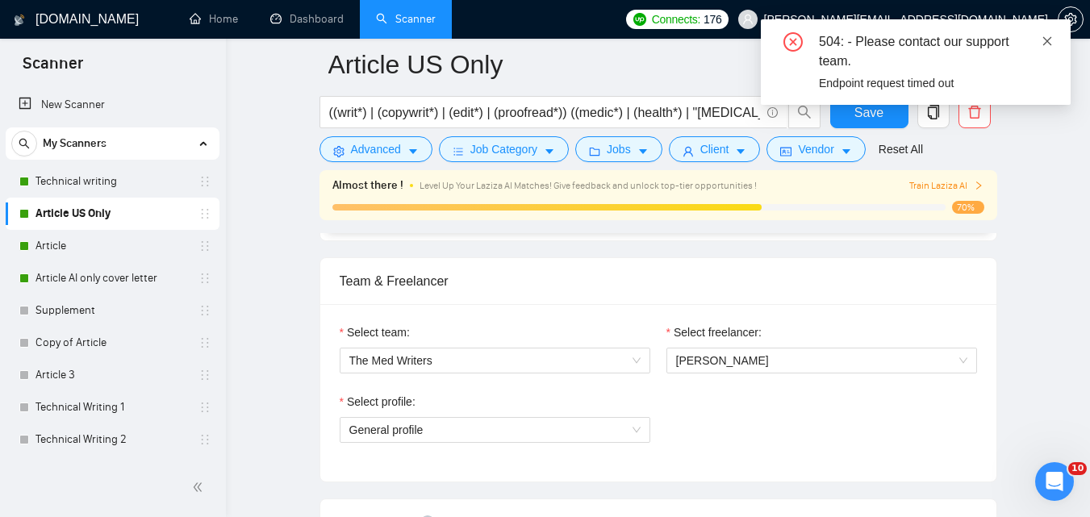
click at [1044, 42] on icon "close" at bounding box center [1047, 41] width 11 height 11
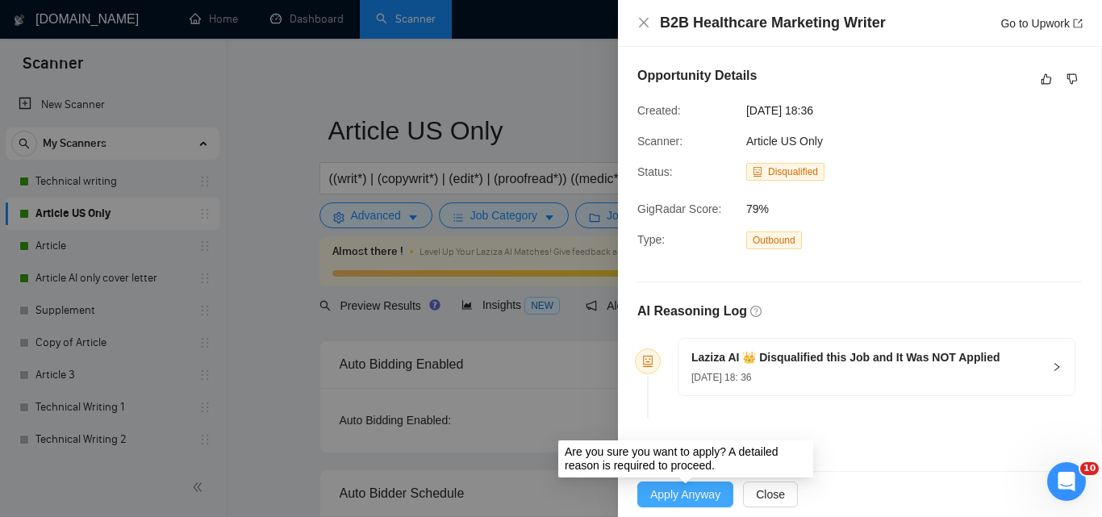
click at [657, 491] on span "Apply Anyway" at bounding box center [685, 495] width 70 height 18
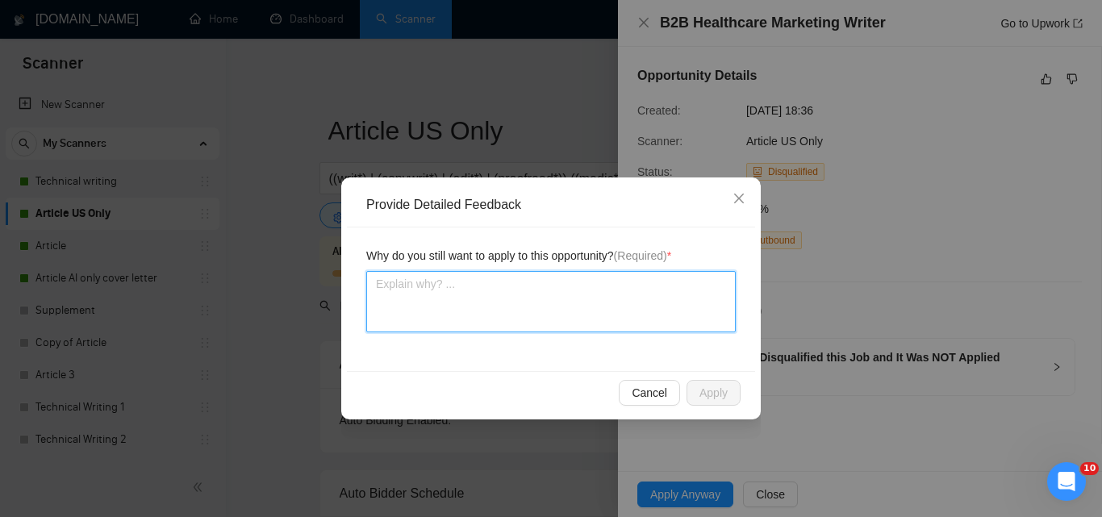
click at [558, 299] on textarea at bounding box center [551, 301] width 370 height 61
type textarea "I"
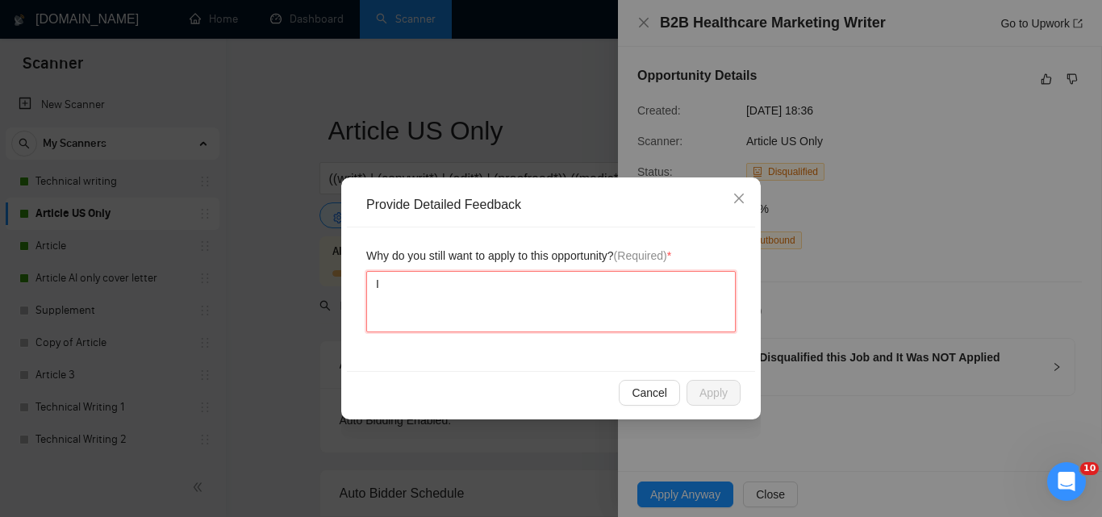
type textarea "It"
type textarea "It s"
type textarea "It sh"
type textarea "It sho"
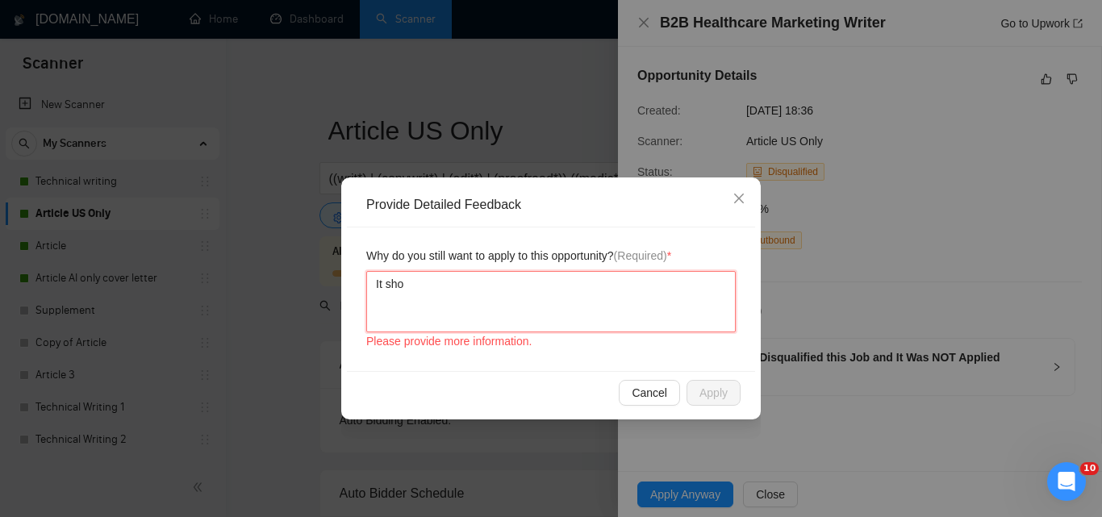
type textarea "It shou"
type textarea "It shoul"
type textarea "It should"
type textarea "It should h"
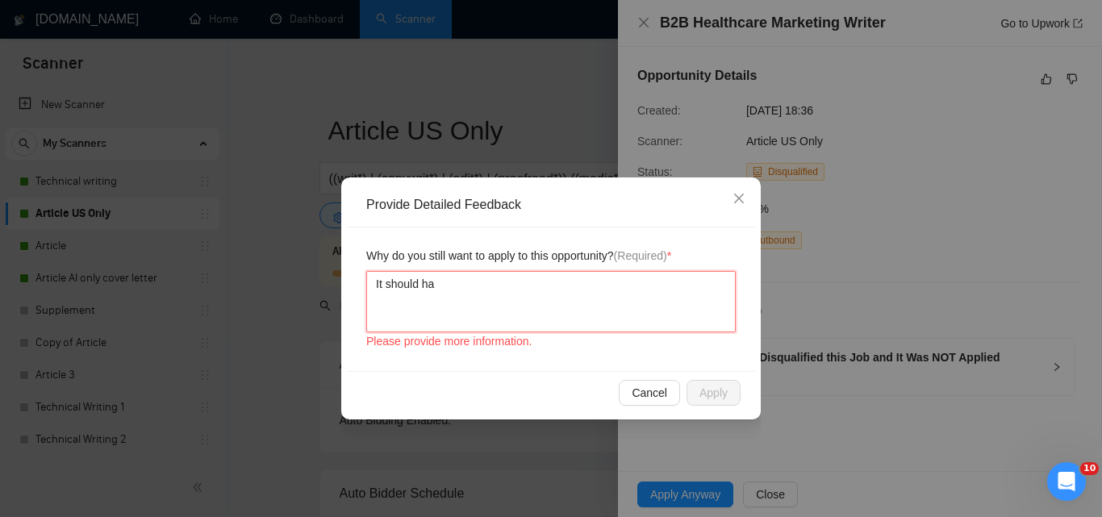
type textarea "It should hav"
type textarea "It should have"
type textarea "It should have a"
type textarea "It should have ap"
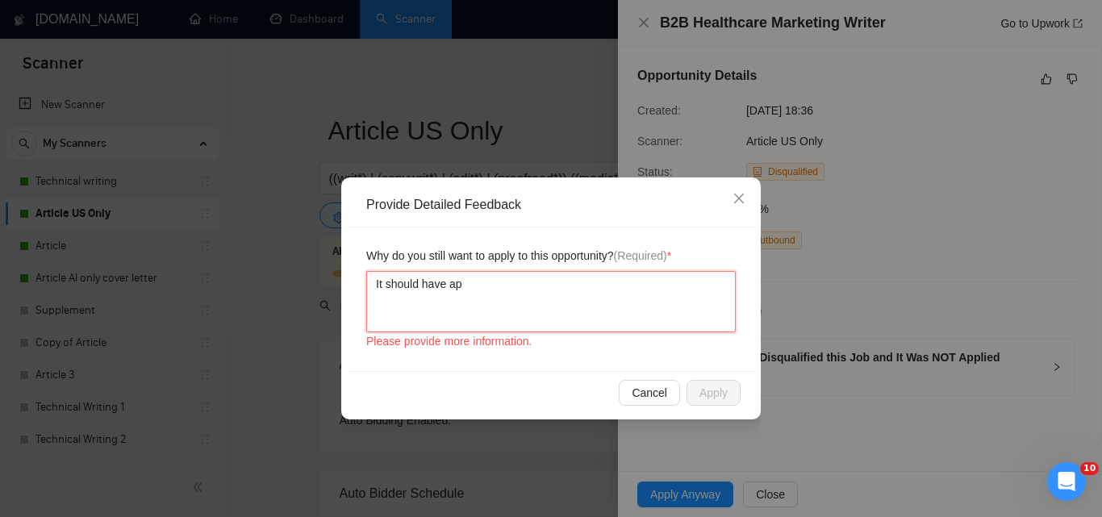
type textarea "It should have app"
type textarea "It should have appl"
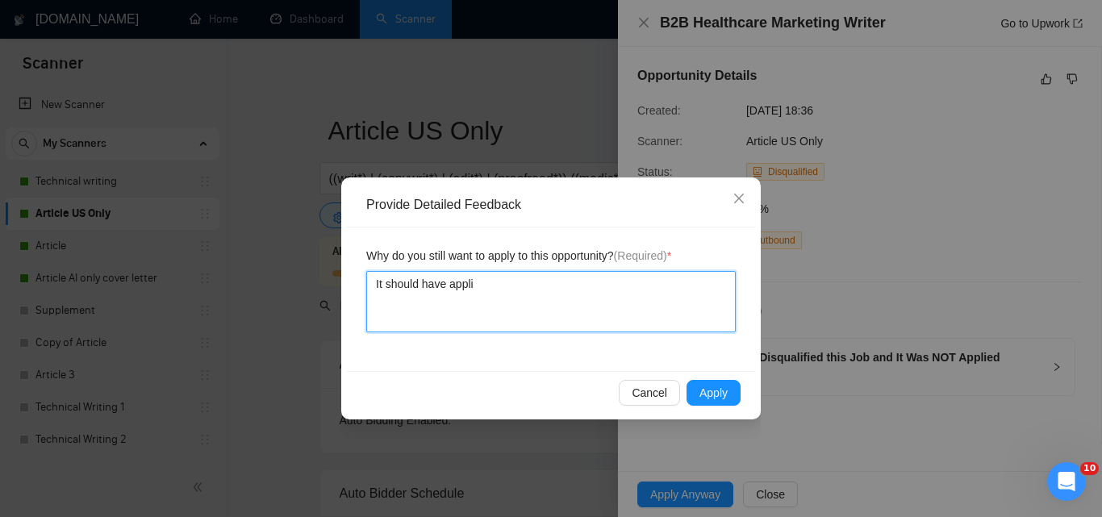
type textarea "It should have applie"
type textarea "It should have applied"
type textarea "It should have applied i"
type textarea "It should have applied in"
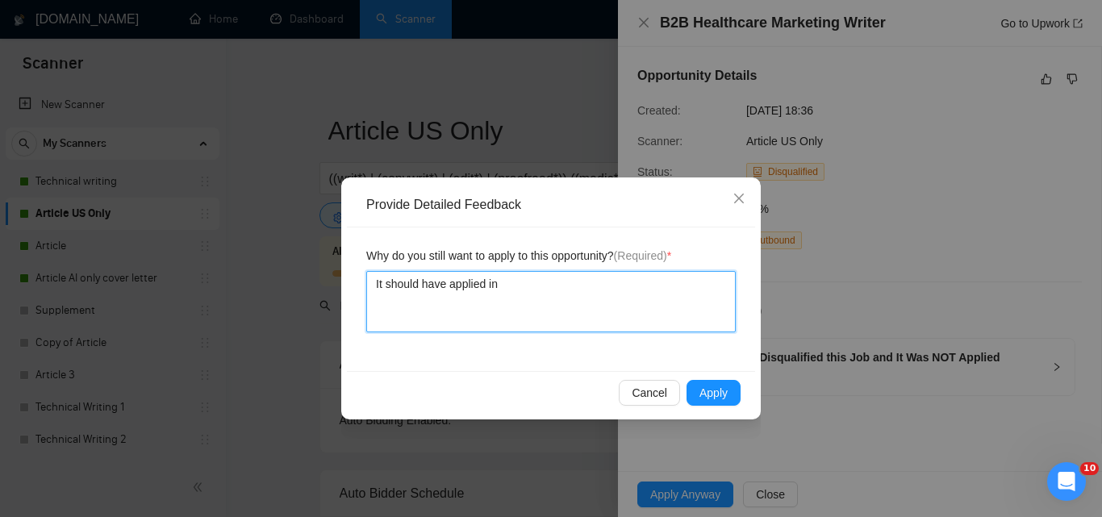
type textarea "It should have applied int"
type textarea "It should have applied in"
type textarea "It should have applied ins"
type textarea "It should have applied inst"
type textarea "It should have applied inste"
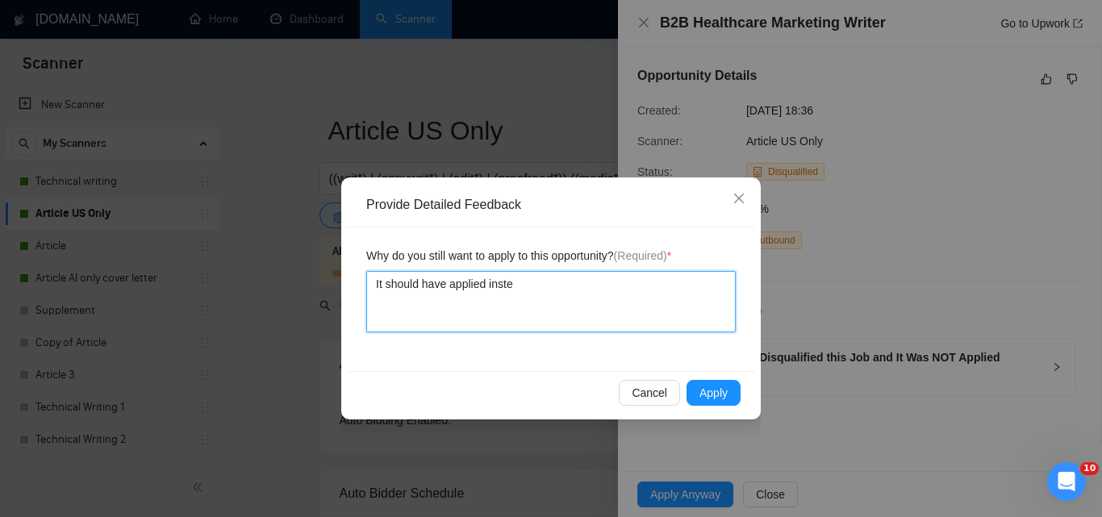
type textarea "It should have applied instea"
type textarea "It should have applied instead"
type textarea "It should have applied instead of"
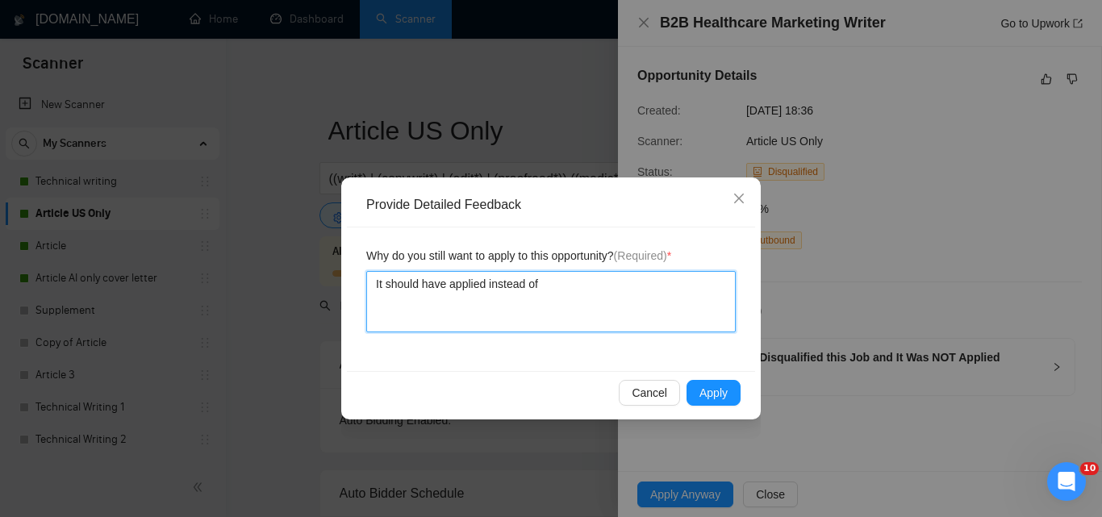
type textarea "It should have applied instead of d"
type textarea "It should have applied instead of dis"
type textarea "It should have applied instead of disq"
type textarea "It should have applied instead of disqu"
type textarea "It should have applied instead of disqua"
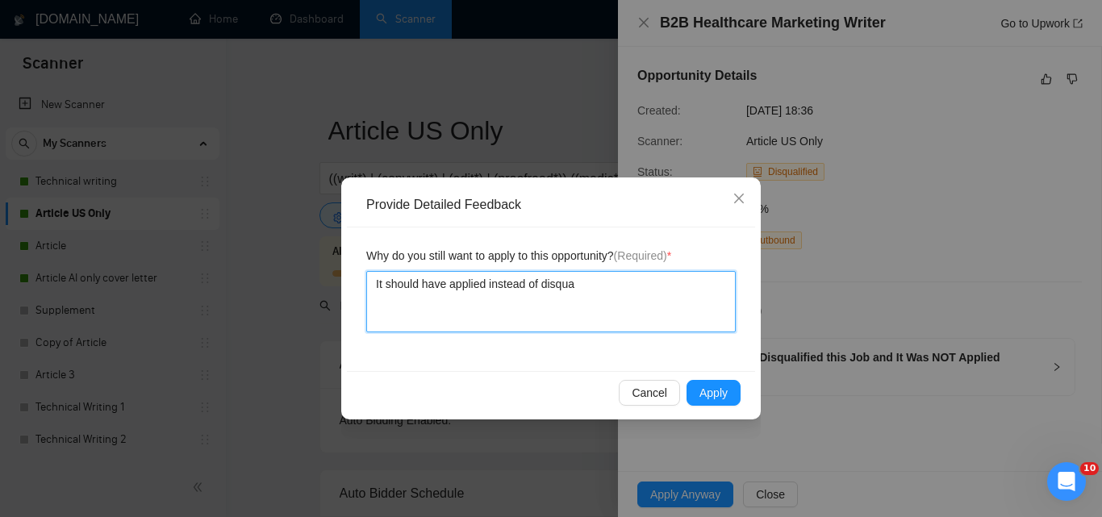
type textarea "It should have applied instead of disqual"
type textarea "It should have applied instead of disquali"
type textarea "It should have applied instead of disqualif"
type textarea "It should have applied instead of disqualify"
type textarea "It should have applied instead of disqualifyi"
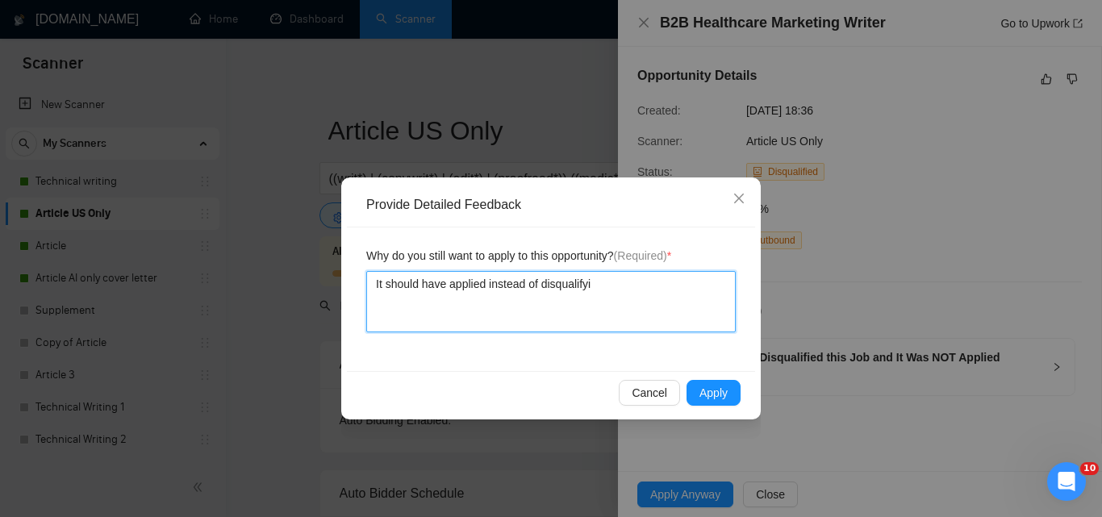
type textarea "It should have applied instead of disqualifyin"
type textarea "It should have applied instead of disqualifying"
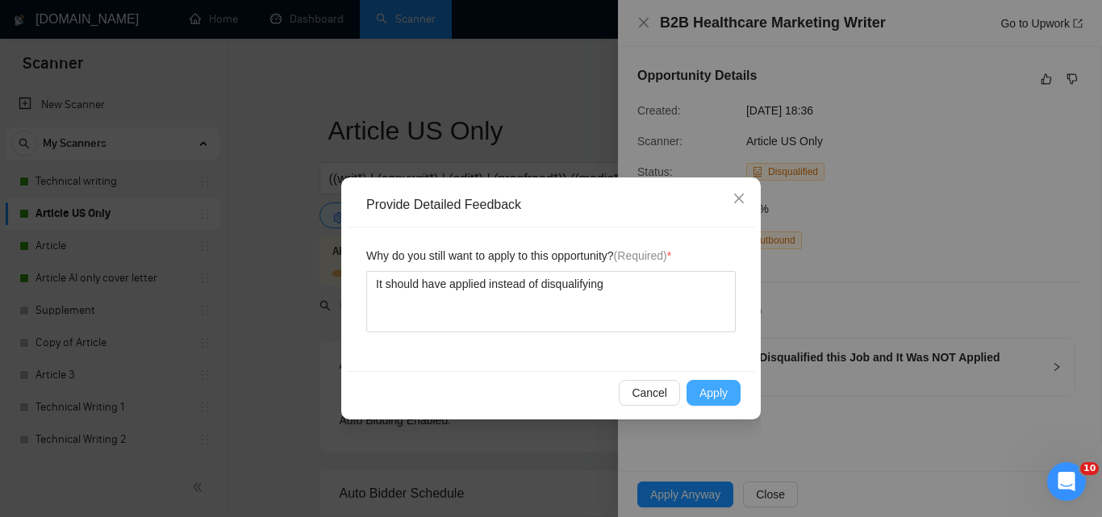
click at [700, 398] on span "Apply" at bounding box center [714, 393] width 28 height 18
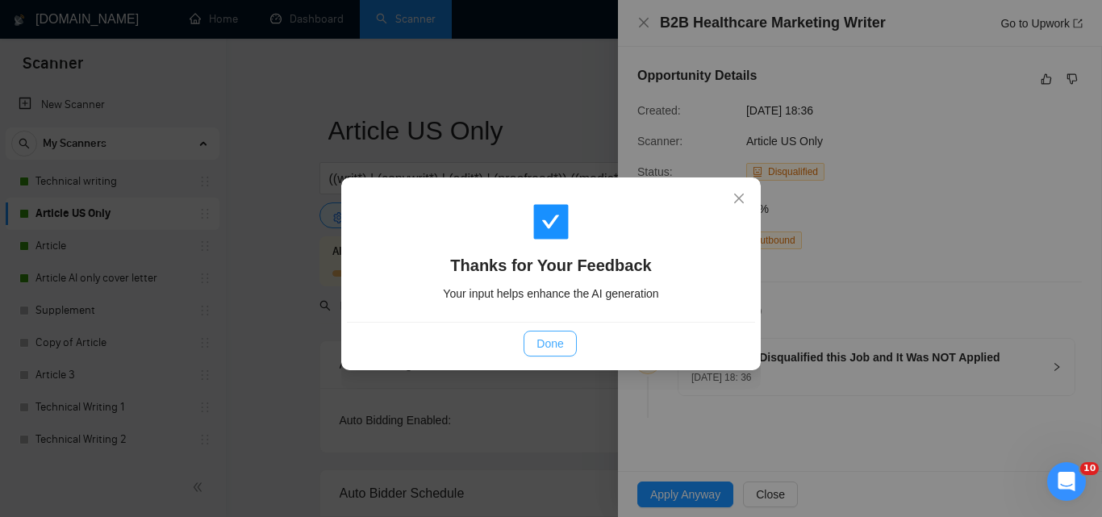
click at [537, 337] on span "Done" at bounding box center [550, 344] width 27 height 18
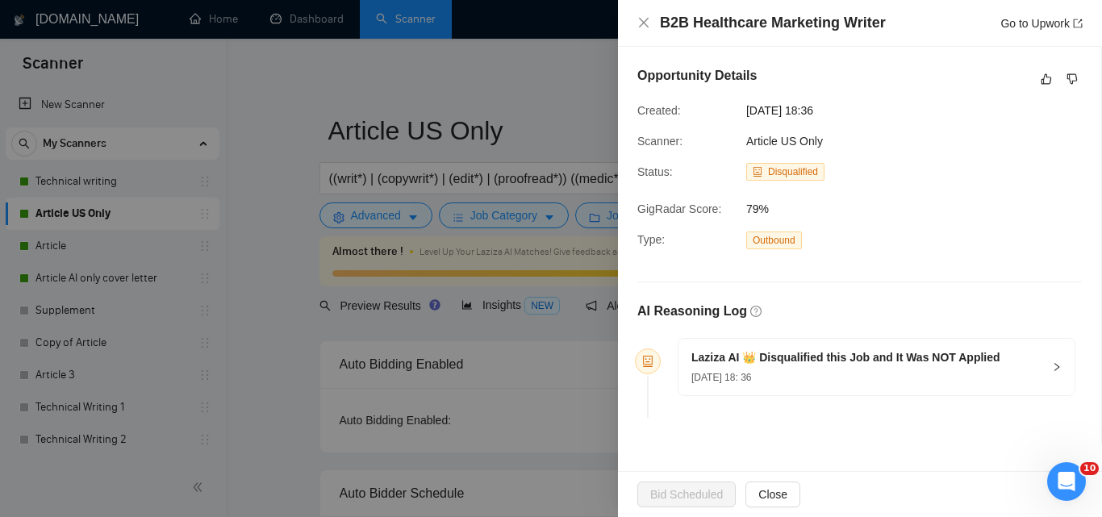
click at [566, 73] on div at bounding box center [551, 258] width 1102 height 517
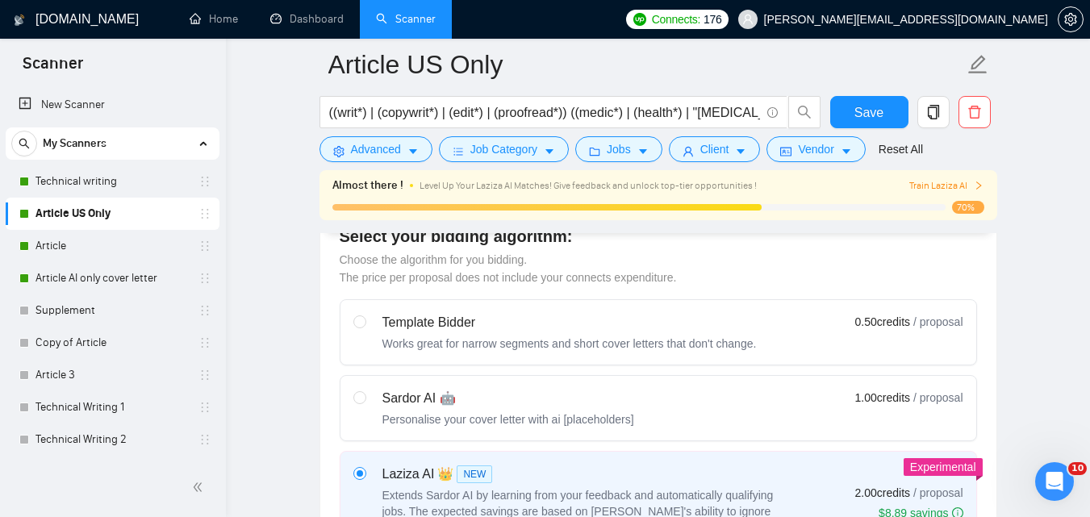
scroll to position [445, 0]
